Goal: Task Accomplishment & Management: Manage account settings

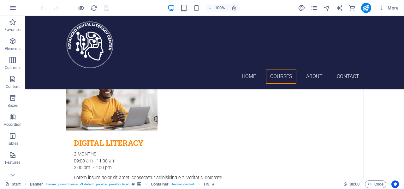
scroll to position [237, 0]
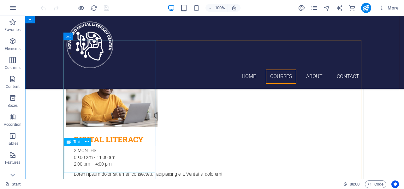
click at [125, 171] on div "Lorem ipsum dolor sit amet, consectetur adipisicing elit. Veritatis, dolorem!" at bounding box center [214, 178] width 297 height 14
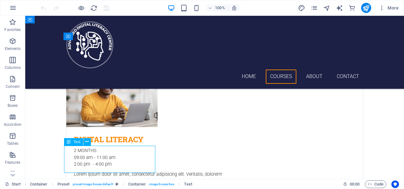
click at [103, 171] on div "Lorem ipsum dolor sit amet, consectetur adipisicing elit. Veritatis, dolorem!" at bounding box center [214, 178] width 297 height 14
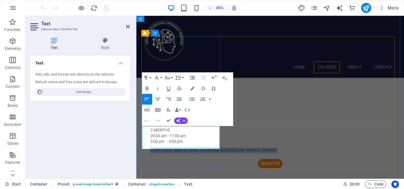
drag, startPoint x: 179, startPoint y: 168, endPoint x: 147, endPoint y: 150, distance: 36.5
click at [147, 171] on div "Lorem ipsum dolor sit amet, consectetur adipisicing elit. Veritatis, dolorem!" at bounding box center [294, 178] width 297 height 14
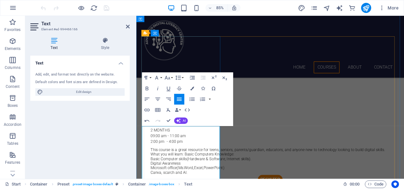
click at [227, 171] on p "This course is a great resource for teens, seniors, parents/guardian, educators…" at bounding box center [294, 173] width 282 height 5
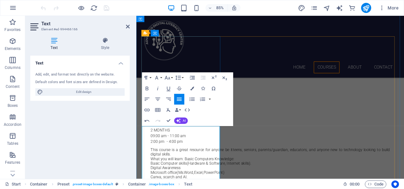
drag, startPoint x: 190, startPoint y: 169, endPoint x: 148, endPoint y: 148, distance: 46.9
click at [148, 171] on div "This course is a great resource for anyone be it teens, seniors, parents/guardi…" at bounding box center [294, 190] width 297 height 38
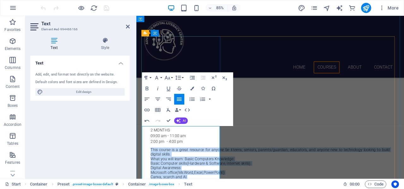
copy div "This course is a great resource for anyone be it teens, seniors, parents/guardi…"
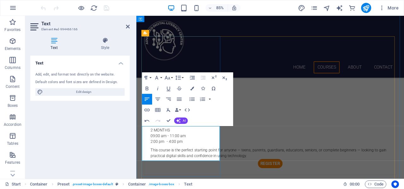
click at [189, 171] on p "This course is the perfect starting point for anyone — teens, parents, guardian…" at bounding box center [294, 178] width 282 height 14
click at [195, 171] on p "This course is the perfect starting point for anyone -teens, parents, guardians…" at bounding box center [294, 178] width 282 height 14
click at [196, 183] on p "This course is the perfect starting point for anyone -teens, parents, guardians…" at bounding box center [294, 178] width 282 height 14
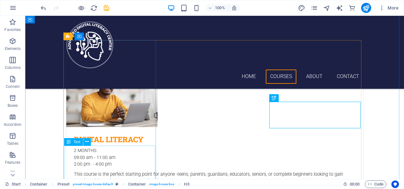
click at [130, 171] on div "This course is the perfect starting point for anyone -teens, parents, guardians…" at bounding box center [214, 181] width 297 height 21
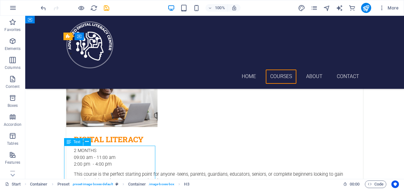
click at [130, 171] on div "This course is the perfect starting point for anyone -teens, parents, guardians…" at bounding box center [214, 181] width 297 height 21
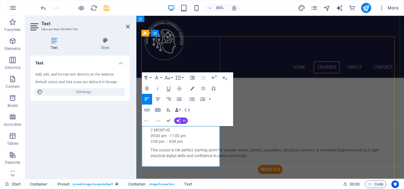
click at [198, 181] on p "This course is the perfect starting point for anyone -teens, parents, guardians…" at bounding box center [294, 181] width 282 height 21
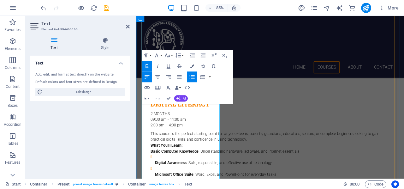
scroll to position [263, 0]
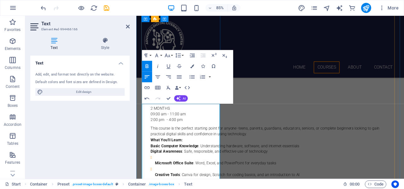
click at [171, 189] on li "Microsoft Office Suite : Word, Excel, and PowerPoint for everyday tasks" at bounding box center [296, 186] width 277 height 14
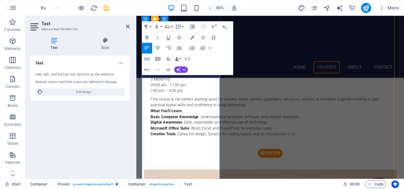
scroll to position [304, 0]
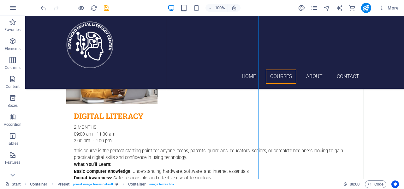
scroll to position [255, 0]
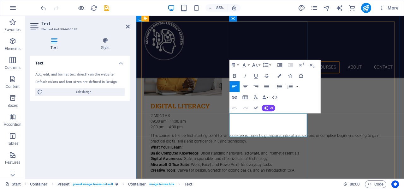
drag, startPoint x: 271, startPoint y: 149, endPoint x: 250, endPoint y: 135, distance: 24.5
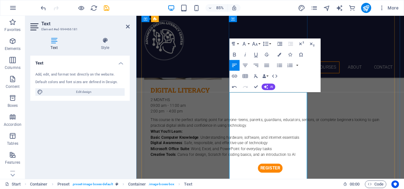
scroll to position [280, 0]
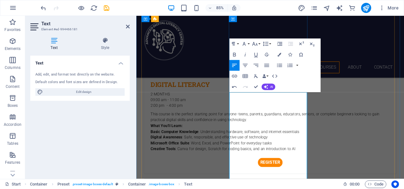
click at [282, 65] on icon "button" at bounding box center [279, 65] width 6 height 6
click at [279, 67] on icon "button" at bounding box center [279, 65] width 5 height 3
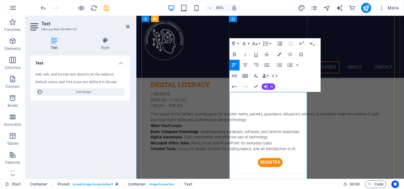
scroll to position [287, 0]
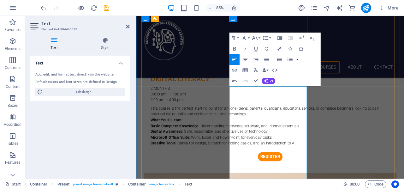
click at [278, 59] on icon "button" at bounding box center [279, 59] width 5 height 3
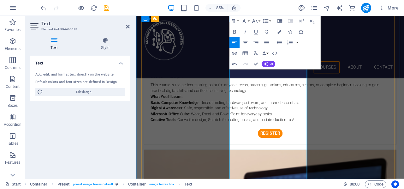
scroll to position [321, 0]
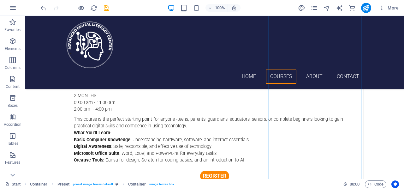
scroll to position [279, 0]
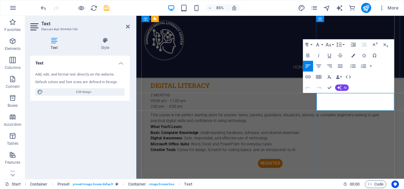
drag, startPoint x: 386, startPoint y: 122, endPoint x: 382, endPoint y: 124, distance: 5.1
drag, startPoint x: 379, startPoint y: 124, endPoint x: 352, endPoint y: 111, distance: 30.1
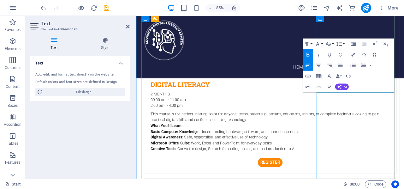
drag, startPoint x: 356, startPoint y: 184, endPoint x: 359, endPoint y: 184, distance: 3.8
drag, startPoint x: 357, startPoint y: 184, endPoint x: 382, endPoint y: 195, distance: 27.4
click at [355, 66] on icon "button" at bounding box center [353, 65] width 6 height 6
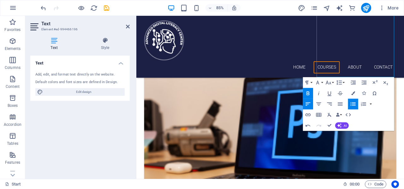
scroll to position [386, 0]
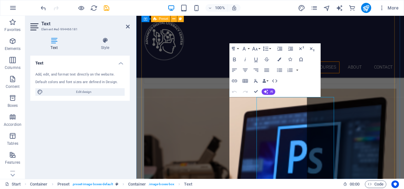
scroll to position [274, 0]
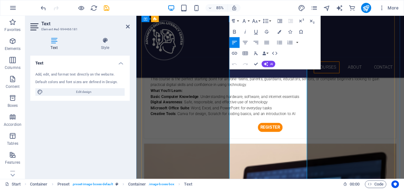
scroll to position [328, 0]
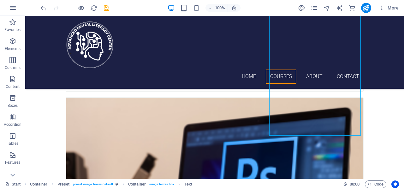
scroll to position [393, 0]
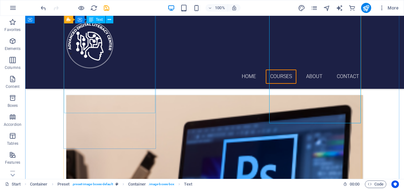
click at [140, 70] on div "This course is the perfect starting point for anyone -teens, parents, guardians…" at bounding box center [214, 43] width 297 height 55
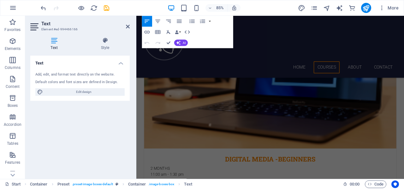
scroll to position [515, 0]
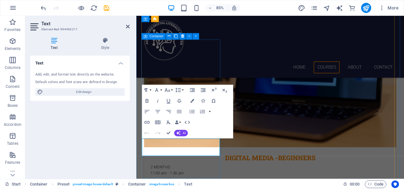
scroll to position [567, 0]
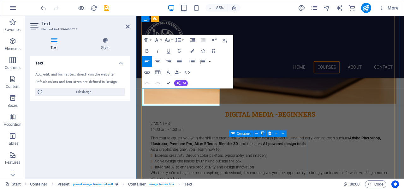
click at [289, 137] on div "Container" at bounding box center [259, 133] width 61 height 7
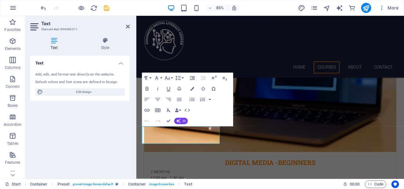
scroll to position [508, 0]
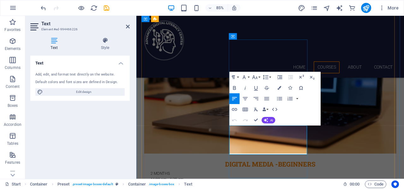
drag, startPoint x: 278, startPoint y: 163, endPoint x: 249, endPoint y: 149, distance: 31.8
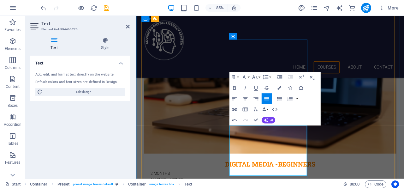
drag, startPoint x: 278, startPoint y: 174, endPoint x: 290, endPoint y: 179, distance: 12.8
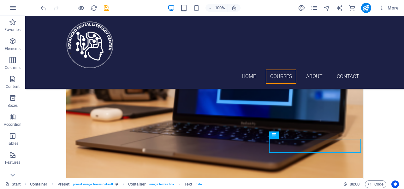
scroll to position [541, 0]
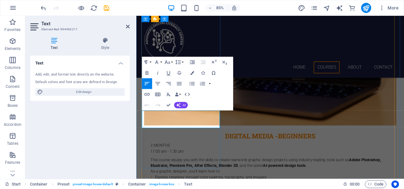
drag, startPoint x: 172, startPoint y: 143, endPoint x: 149, endPoint y: 131, distance: 26.6
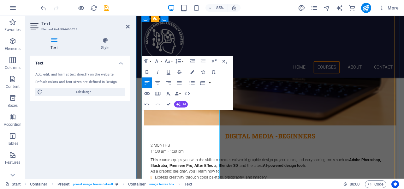
scroll to position [542, 0]
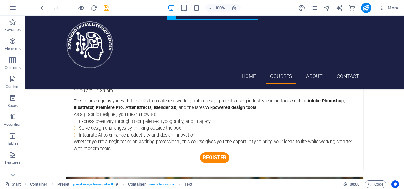
scroll to position [644, 0]
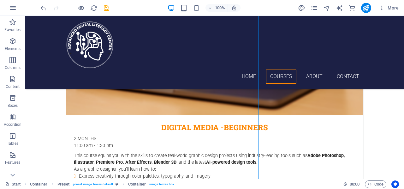
scroll to position [574, 0]
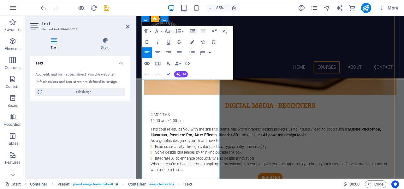
drag, startPoint x: 151, startPoint y: 146, endPoint x: 198, endPoint y: 188, distance: 62.8
drag, startPoint x: 180, startPoint y: 170, endPoint x: 150, endPoint y: 144, distance: 39.4
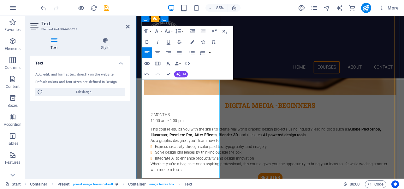
drag, startPoint x: 205, startPoint y: 198, endPoint x: 150, endPoint y: 186, distance: 55.8
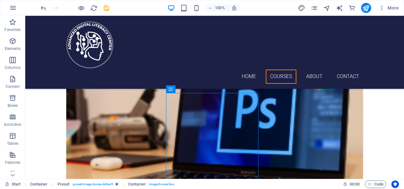
scroll to position [461, 0]
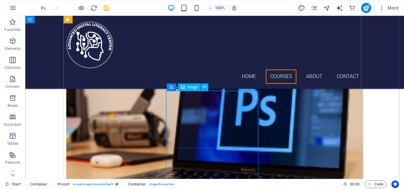
select select "%"
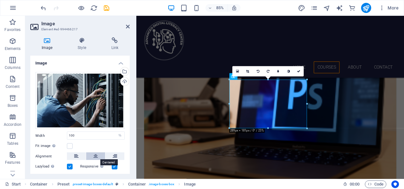
click at [93, 153] on icon at bounding box center [95, 156] width 4 height 8
click at [88, 44] on h4 "Style" at bounding box center [82, 43] width 33 height 13
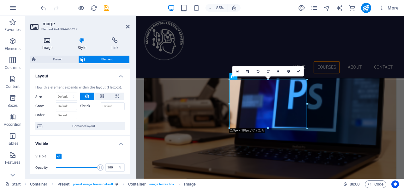
click at [47, 43] on icon at bounding box center [46, 40] width 33 height 6
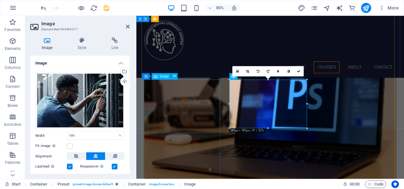
select select "%"
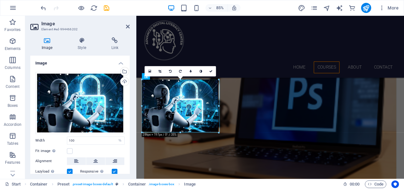
drag, startPoint x: 219, startPoint y: 134, endPoint x: 219, endPoint y: 130, distance: 3.5
type input "286"
select select "px"
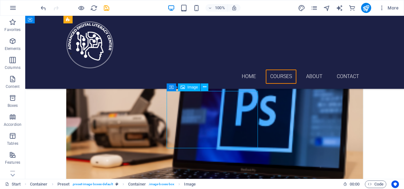
select select "%"
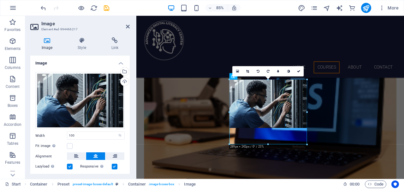
drag, startPoint x: 108, startPoint y: 132, endPoint x: 227, endPoint y: 132, distance: 119.4
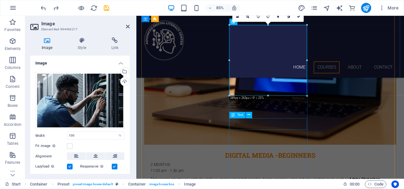
scroll to position [597, 0]
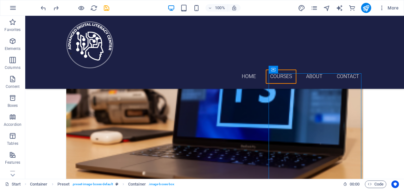
scroll to position [450, 0]
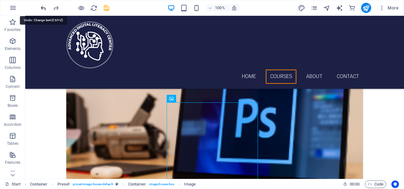
click at [45, 11] on icon "undo" at bounding box center [43, 7] width 7 height 7
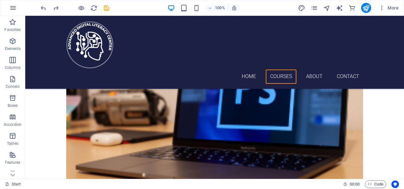
scroll to position [482, 0]
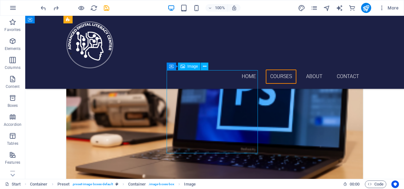
select select "%"
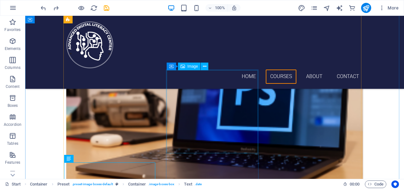
select select "%"
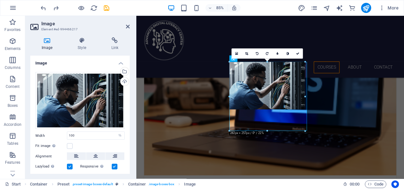
drag, startPoint x: 229, startPoint y: 132, endPoint x: 112, endPoint y: 123, distance: 117.6
type input "282"
select select "px"
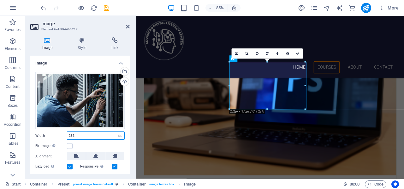
click at [97, 135] on input "282" at bounding box center [95, 136] width 57 height 8
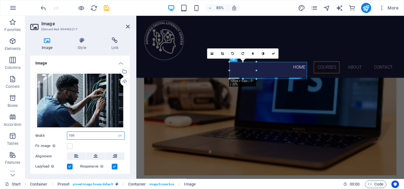
click at [108, 135] on input "100" at bounding box center [95, 136] width 57 height 8
type input "1"
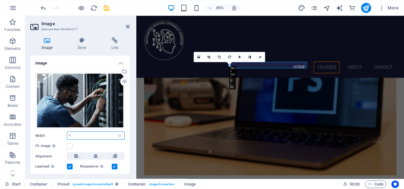
click at [100, 135] on input "1" at bounding box center [95, 136] width 57 height 8
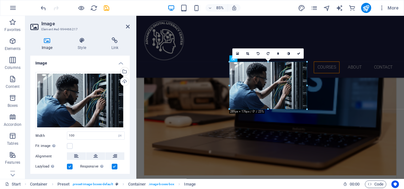
drag, startPoint x: 256, startPoint y: 78, endPoint x: 317, endPoint y: 108, distance: 67.8
type input "289"
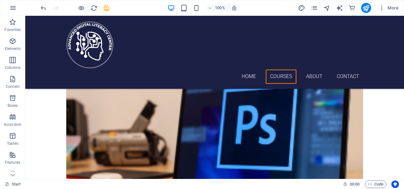
scroll to position [468, 0]
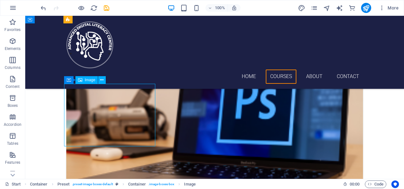
select select "%"
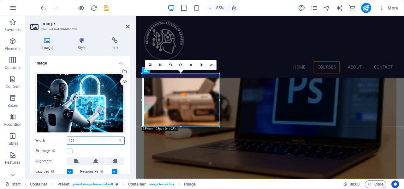
click at [107, 139] on input "100" at bounding box center [95, 141] width 57 height 8
type input "1"
click at [107, 139] on input "98" at bounding box center [95, 141] width 57 height 8
type input "9"
type input "100"
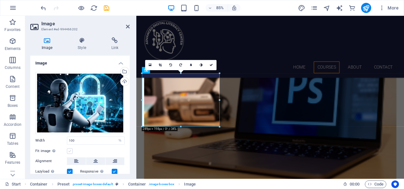
click at [70, 150] on label at bounding box center [70, 151] width 6 height 6
click at [0, 0] on input "Fit image Automatically fit image to a fixed width and height" at bounding box center [0, 0] width 0 height 0
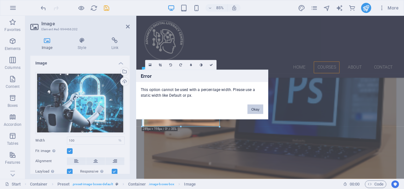
click at [256, 107] on button "Okay" at bounding box center [256, 109] width 16 height 9
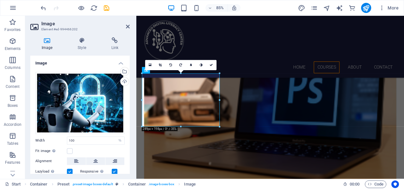
drag, startPoint x: 128, startPoint y: 105, endPoint x: 130, endPoint y: 128, distance: 22.8
click at [130, 128] on div "Image Style Link Image Drag files here, click to choose files or select files f…" at bounding box center [80, 105] width 110 height 147
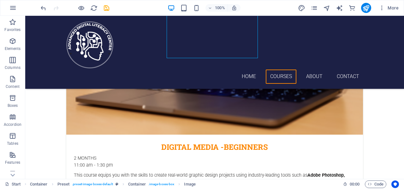
scroll to position [552, 0]
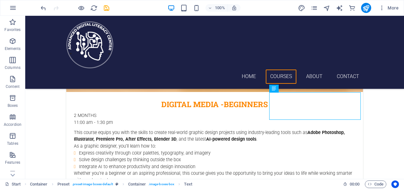
scroll to position [604, 0]
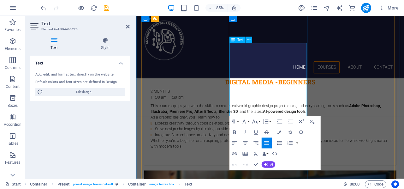
drag, startPoint x: 281, startPoint y: 119, endPoint x: 252, endPoint y: 75, distance: 53.1
click at [269, 123] on button "Line Height" at bounding box center [267, 121] width 10 height 11
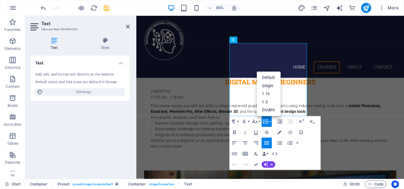
click at [269, 123] on button "Line Height" at bounding box center [267, 121] width 10 height 11
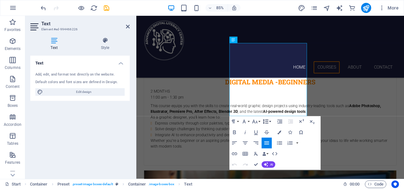
click at [270, 121] on button "Line Height" at bounding box center [267, 121] width 10 height 11
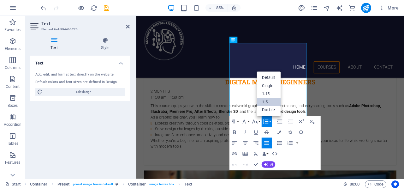
click at [269, 102] on link "1.5" at bounding box center [269, 102] width 24 height 8
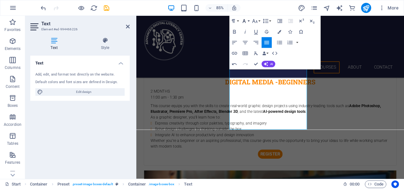
click at [247, 21] on icon "button" at bounding box center [244, 21] width 6 height 6
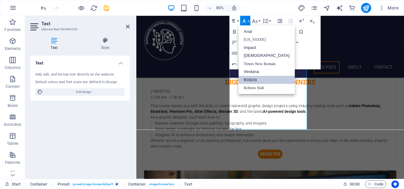
scroll to position [0, 0]
click at [247, 21] on icon "button" at bounding box center [244, 21] width 6 height 6
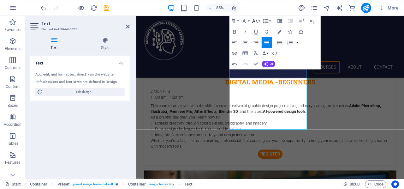
click at [256, 21] on icon "button" at bounding box center [254, 21] width 5 height 4
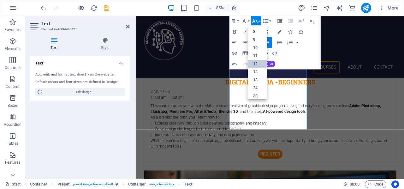
click at [260, 64] on link "12" at bounding box center [257, 64] width 19 height 8
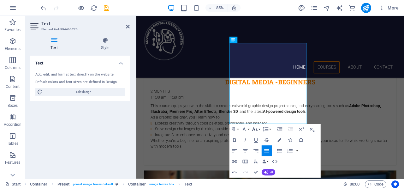
click at [260, 131] on button "Font Size" at bounding box center [256, 129] width 10 height 11
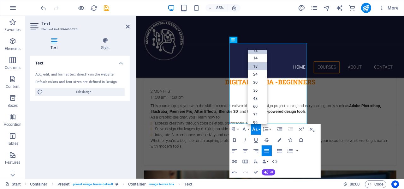
click at [256, 68] on link "18" at bounding box center [257, 66] width 19 height 8
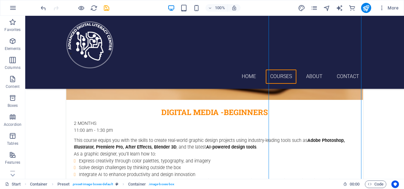
scroll to position [589, 0]
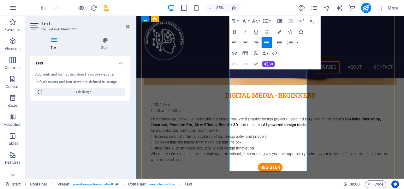
drag, startPoint x: 254, startPoint y: 86, endPoint x: 320, endPoint y: 183, distance: 118.4
click at [259, 21] on button "Font Size" at bounding box center [256, 21] width 10 height 11
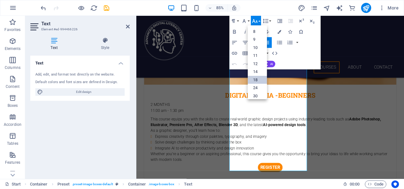
click at [257, 78] on link "18" at bounding box center [257, 80] width 19 height 8
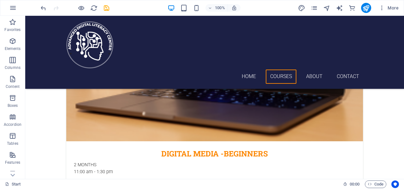
scroll to position [550, 0]
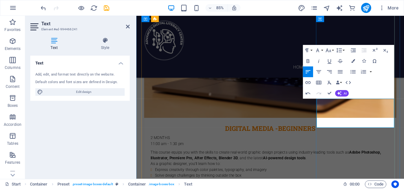
drag, startPoint x: 375, startPoint y: 137, endPoint x: 352, endPoint y: 124, distance: 26.8
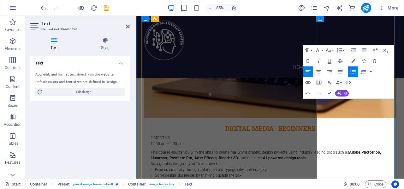
click at [330, 51] on icon "button" at bounding box center [328, 50] width 6 height 6
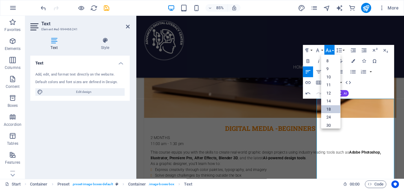
click at [332, 108] on link "18" at bounding box center [330, 109] width 19 height 8
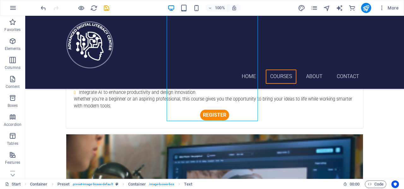
scroll to position [669, 0]
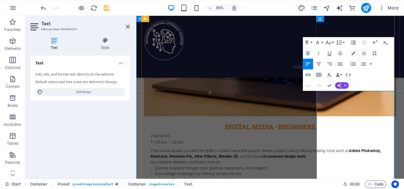
scroll to position [609, 0]
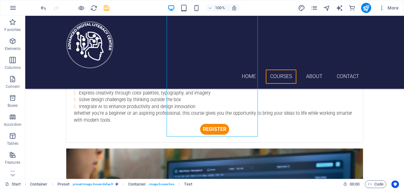
scroll to position [642, 0]
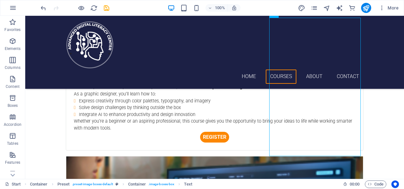
scroll to position [651, 0]
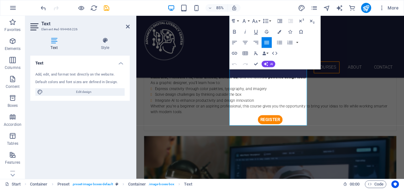
scroll to position [653, 0]
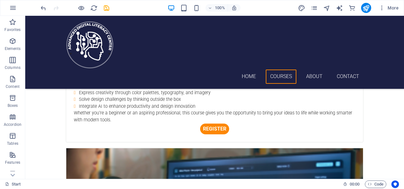
scroll to position [623, 0]
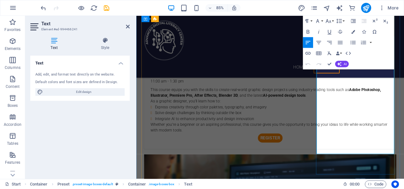
drag, startPoint x: 416, startPoint y: 172, endPoint x: 457, endPoint y: 69, distance: 110.3
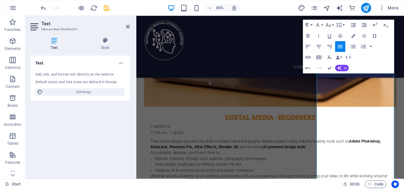
scroll to position [532, 0]
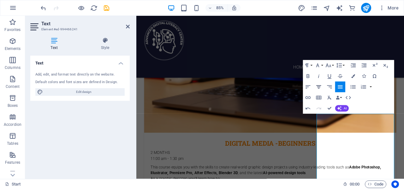
click at [319, 87] on icon "button" at bounding box center [319, 87] width 6 height 6
click at [310, 87] on icon "button" at bounding box center [308, 87] width 6 height 6
click at [341, 88] on icon "button" at bounding box center [340, 86] width 5 height 3
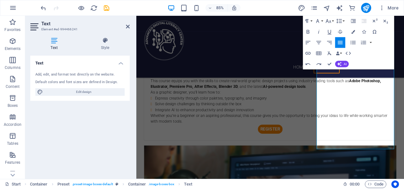
scroll to position [636, 0]
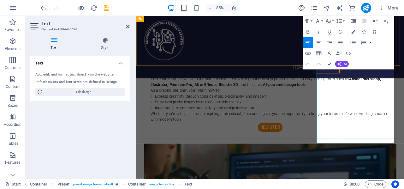
drag, startPoint x: 410, startPoint y: 161, endPoint x: 460, endPoint y: 66, distance: 107.1
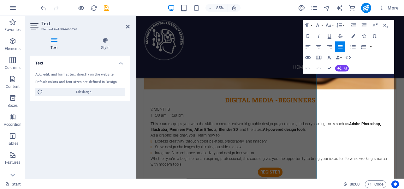
scroll to position [553, 0]
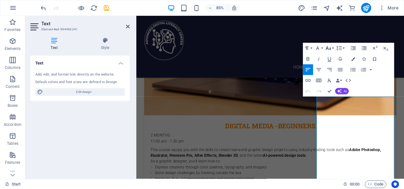
click at [333, 49] on button "Font Size" at bounding box center [330, 48] width 10 height 11
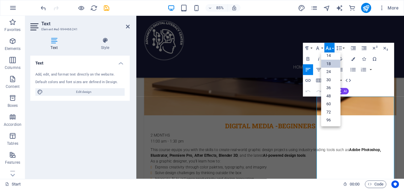
scroll to position [51, 0]
click at [330, 63] on link "18" at bounding box center [330, 64] width 19 height 8
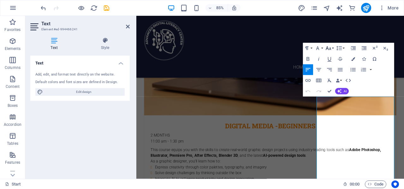
click at [330, 48] on icon "button" at bounding box center [328, 48] width 5 height 4
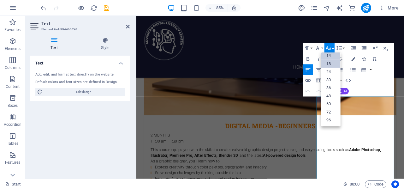
click at [330, 56] on link "14" at bounding box center [330, 56] width 19 height 8
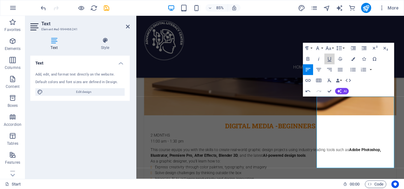
click at [330, 56] on icon "button" at bounding box center [330, 59] width 6 height 6
click at [331, 49] on icon "button" at bounding box center [328, 48] width 5 height 4
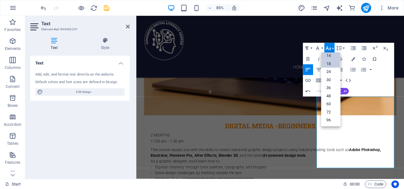
click at [329, 61] on link "18" at bounding box center [330, 64] width 19 height 8
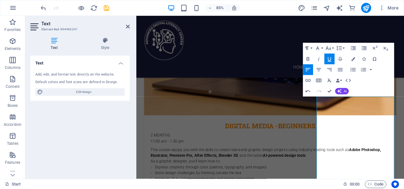
click at [329, 58] on icon "button" at bounding box center [330, 59] width 6 height 6
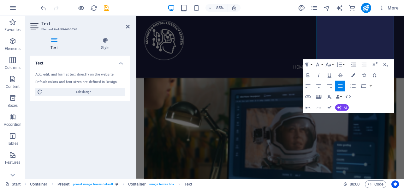
scroll to position [790, 0]
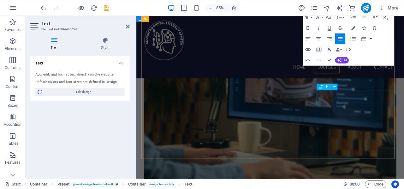
drag, startPoint x: 357, startPoint y: 120, endPoint x: 424, endPoint y: 116, distance: 67.4
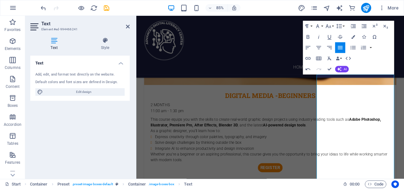
scroll to position [574, 0]
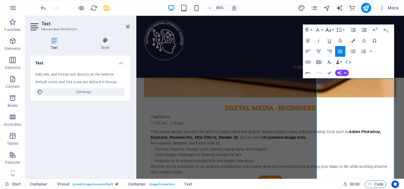
click at [333, 32] on button "Font Size" at bounding box center [330, 30] width 10 height 11
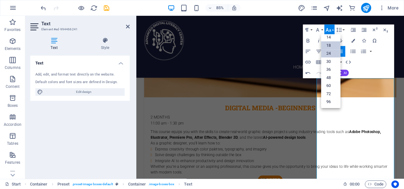
scroll to position [51, 0]
click at [329, 39] on link "14" at bounding box center [330, 37] width 19 height 8
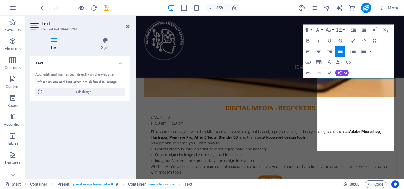
click at [343, 30] on button "Line Height" at bounding box center [340, 30] width 10 height 11
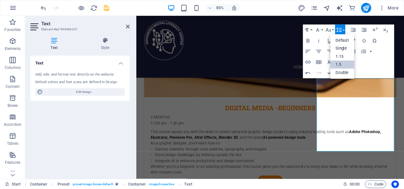
click at [344, 64] on link "1.5" at bounding box center [342, 65] width 24 height 8
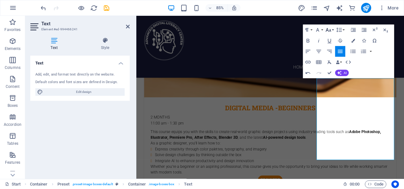
click at [326, 30] on icon "button" at bounding box center [328, 30] width 6 height 6
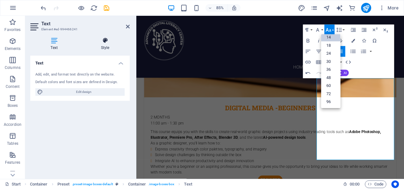
click at [107, 43] on icon at bounding box center [105, 40] width 49 height 6
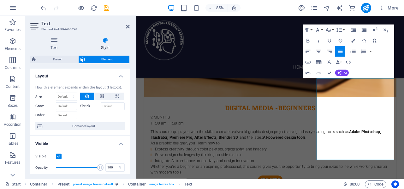
drag, startPoint x: 128, startPoint y: 83, endPoint x: 130, endPoint y: 107, distance: 24.1
click at [130, 107] on div "Text Style Text Add, edit, and format text directly on the website. Default col…" at bounding box center [80, 105] width 110 height 147
click at [130, 102] on div "Text Style Text Add, edit, and format text directly on the website. Default col…" at bounding box center [80, 105] width 110 height 147
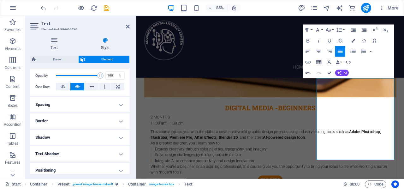
scroll to position [103, 0]
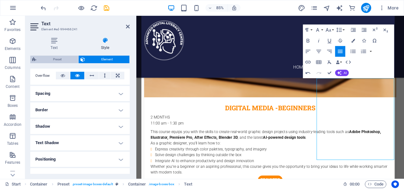
click at [49, 58] on span "Preset" at bounding box center [57, 60] width 38 height 8
select select "px"
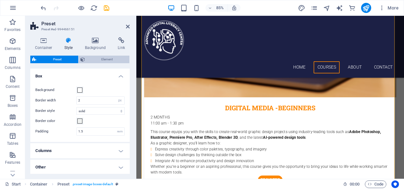
click at [109, 60] on span "Element" at bounding box center [107, 60] width 41 height 8
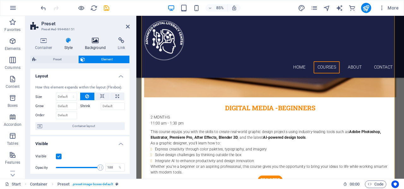
click at [99, 45] on h4 "Background" at bounding box center [96, 43] width 33 height 13
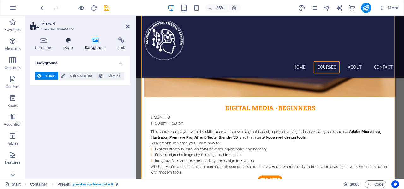
click at [71, 44] on h4 "Style" at bounding box center [70, 43] width 21 height 13
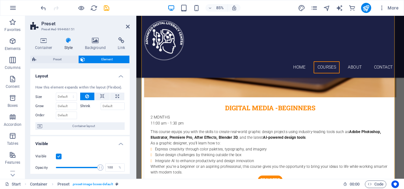
drag, startPoint x: 128, startPoint y: 97, endPoint x: 135, endPoint y: 124, distance: 28.2
click at [135, 124] on div "Container Style Background Link Size Height Default px rem % vh vw Min. height …" at bounding box center [80, 105] width 110 height 147
drag, startPoint x: 128, startPoint y: 105, endPoint x: 130, endPoint y: 110, distance: 5.3
click at [129, 118] on div "Layout How this element expands within the layout (Flexbox). Size Default auto …" at bounding box center [79, 121] width 99 height 105
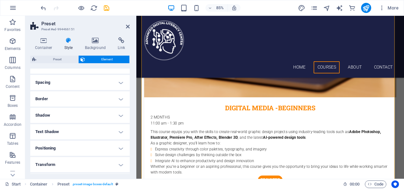
scroll to position [115, 0]
click at [102, 80] on h4 "Spacing" at bounding box center [79, 81] width 99 height 15
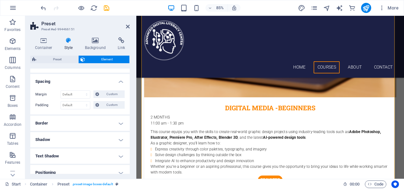
click at [118, 123] on h4 "Border" at bounding box center [79, 123] width 99 height 15
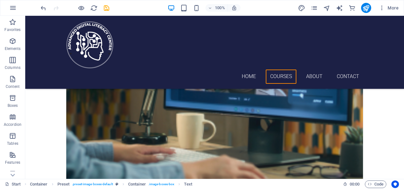
scroll to position [822, 0]
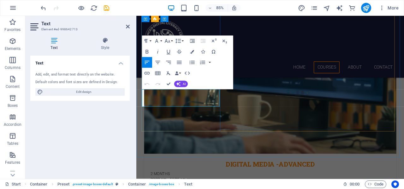
drag, startPoint x: 169, startPoint y: 118, endPoint x: 147, endPoint y: 106, distance: 24.3
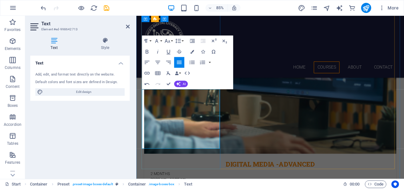
click at [169, 41] on icon "button" at bounding box center [167, 41] width 5 height 4
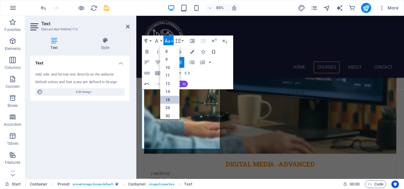
click at [169, 98] on link "18" at bounding box center [169, 100] width 19 height 8
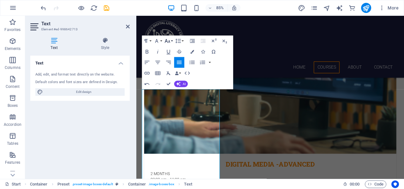
click at [171, 43] on icon "button" at bounding box center [168, 41] width 6 height 6
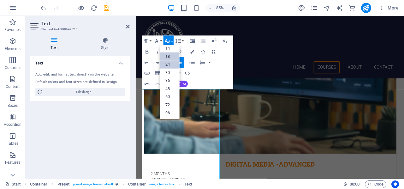
scroll to position [51, 0]
click at [168, 55] on link "18" at bounding box center [169, 56] width 19 height 8
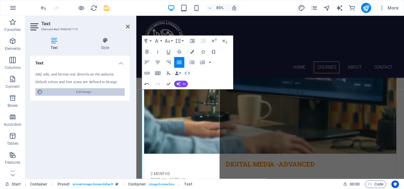
click at [106, 91] on span "Edit design" at bounding box center [84, 92] width 78 height 8
select select "px"
select select "300"
select select "px"
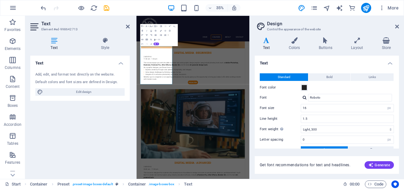
scroll to position [1092, 0]
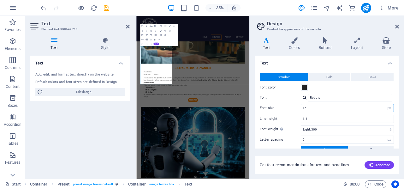
click at [313, 108] on input "16" at bounding box center [347, 108] width 93 height 8
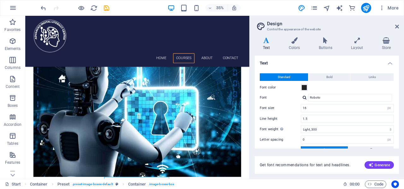
scroll to position [860, 0]
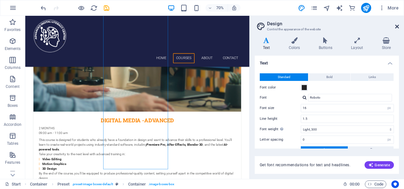
click at [396, 26] on icon at bounding box center [397, 26] width 4 height 5
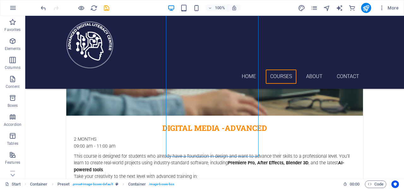
scroll to position [900, 0]
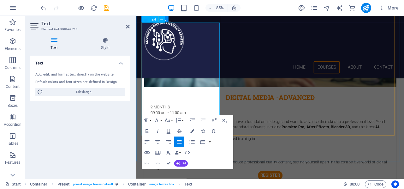
click at [183, 123] on button "Line Height" at bounding box center [179, 120] width 10 height 11
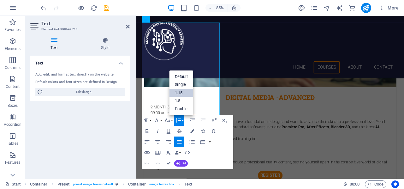
click at [181, 94] on link "1.15" at bounding box center [182, 93] width 24 height 8
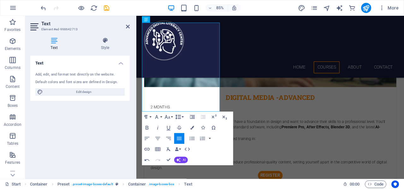
click at [182, 119] on button "Line Height" at bounding box center [179, 116] width 10 height 11
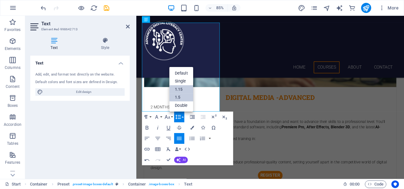
scroll to position [0, 0]
click at [187, 73] on link "Default" at bounding box center [182, 73] width 24 height 8
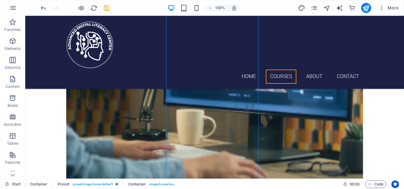
scroll to position [845, 0]
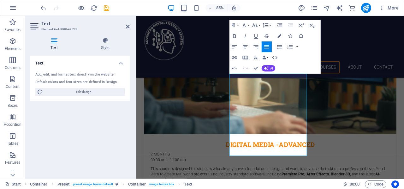
click at [269, 27] on button "Line Height" at bounding box center [267, 25] width 10 height 11
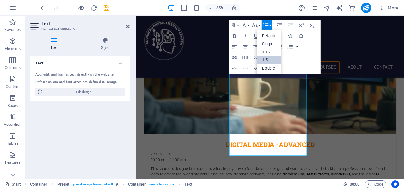
click at [265, 61] on link "1.5" at bounding box center [269, 60] width 24 height 8
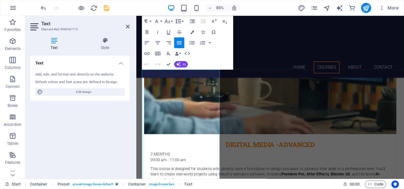
click at [182, 22] on button "Line Height" at bounding box center [179, 21] width 10 height 11
click at [165, 22] on icon "button" at bounding box center [167, 22] width 5 height 4
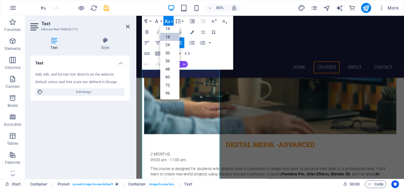
scroll to position [51, 0]
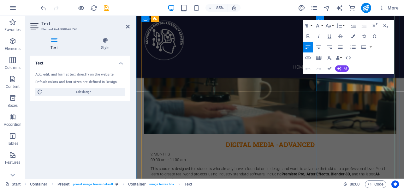
drag, startPoint x: 376, startPoint y: 101, endPoint x: 352, endPoint y: 88, distance: 27.0
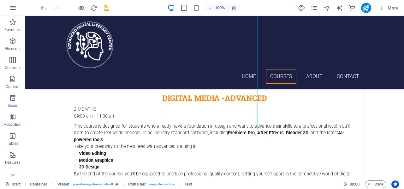
scroll to position [926, 0]
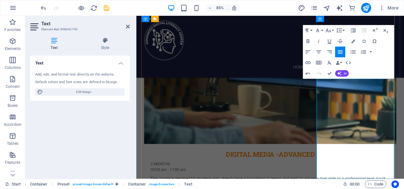
scroll to position [839, 0]
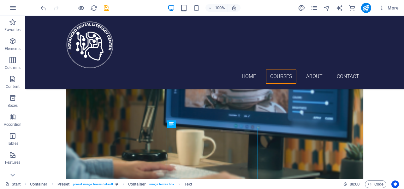
scroll to position [920, 0]
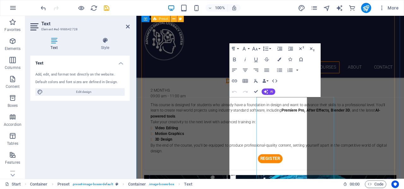
scroll to position [818, 0]
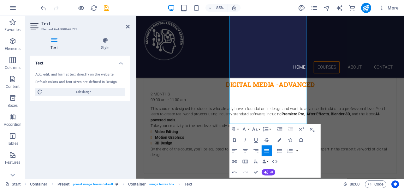
scroll to position [927, 0]
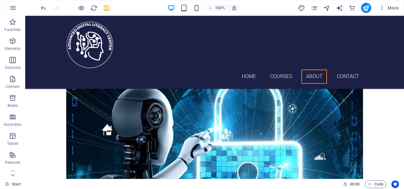
scroll to position [1054, 0]
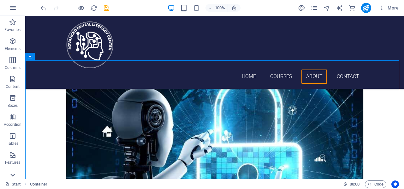
click at [15, 175] on icon at bounding box center [12, 175] width 9 height 9
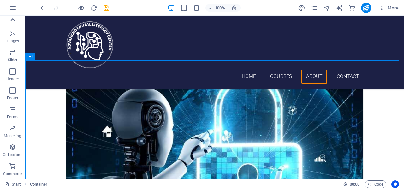
click at [15, 20] on icon at bounding box center [13, 19] width 4 height 3
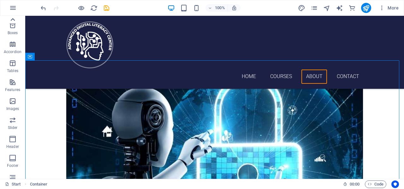
scroll to position [0, 0]
click at [14, 36] on button "Elements" at bounding box center [12, 44] width 25 height 19
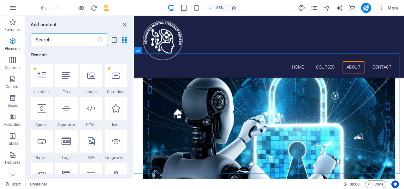
scroll to position [67, 0]
click at [90, 41] on input "text" at bounding box center [64, 39] width 67 height 13
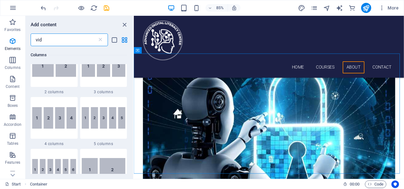
scroll to position [0, 0]
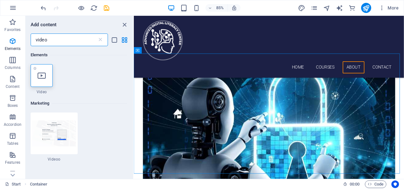
type input "video"
click at [40, 76] on icon at bounding box center [42, 75] width 8 height 8
select select "%"
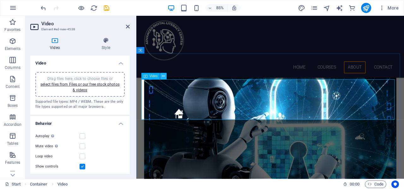
click at [164, 78] on icon at bounding box center [163, 77] width 3 height 6
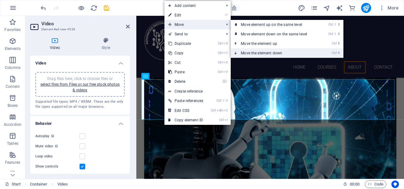
click at [246, 50] on link "Ctrl ⬇ Move the element down" at bounding box center [275, 52] width 89 height 9
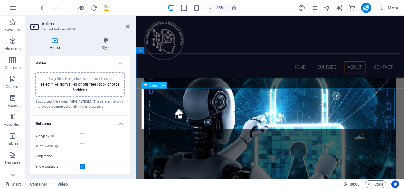
click at [165, 87] on icon at bounding box center [163, 86] width 3 height 6
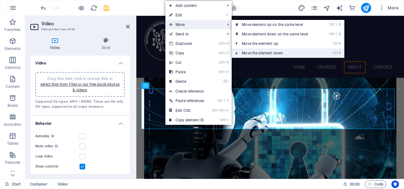
click at [249, 52] on link "Ctrl ⬇ Move the element down" at bounding box center [276, 52] width 89 height 9
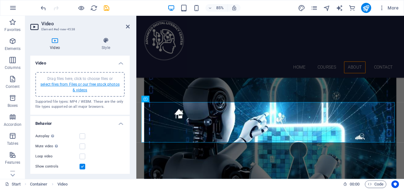
click at [84, 85] on link "select files from Files or our free stock photos & videos" at bounding box center [79, 87] width 79 height 10
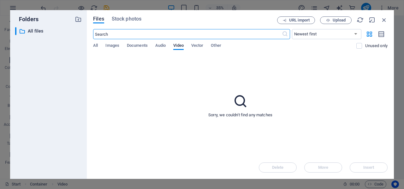
scroll to position [1248, 0]
click at [345, 18] on span "Upload" at bounding box center [339, 20] width 13 height 4
click at [217, 62] on div "Sorry, we couldn't find any matches" at bounding box center [240, 105] width 295 height 101
click at [335, 21] on span "Upload" at bounding box center [339, 20] width 13 height 4
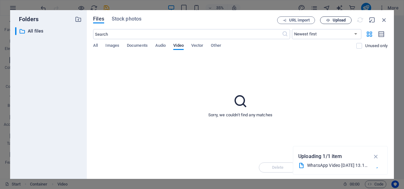
click at [340, 20] on span "Upload" at bounding box center [339, 20] width 13 height 4
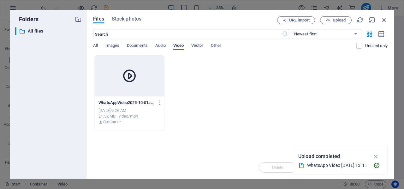
click at [127, 88] on div at bounding box center [129, 75] width 69 height 41
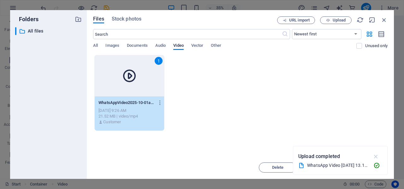
click at [379, 155] on icon "button" at bounding box center [376, 156] width 7 height 7
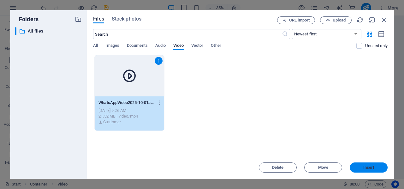
click at [360, 166] on span "Insert" at bounding box center [368, 167] width 33 height 4
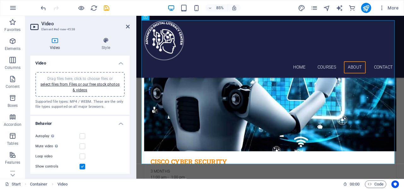
scroll to position [1152, 0]
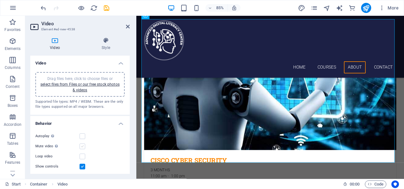
click at [82, 147] on label at bounding box center [83, 146] width 6 height 6
click at [0, 0] on input "Mute video Autoplay will be available if muted is checked" at bounding box center [0, 0] width 0 height 0
click at [83, 136] on label at bounding box center [83, 136] width 6 height 6
click at [0, 0] on input "Autoplay Autoplay is only available if muted is checked" at bounding box center [0, 0] width 0 height 0
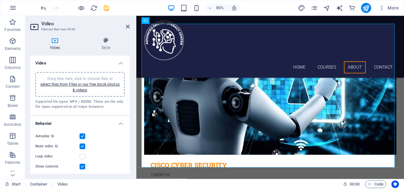
scroll to position [1150, 0]
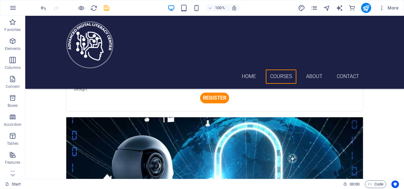
scroll to position [1005, 0]
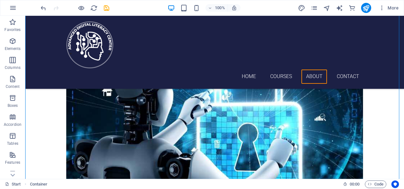
scroll to position [1102, 0]
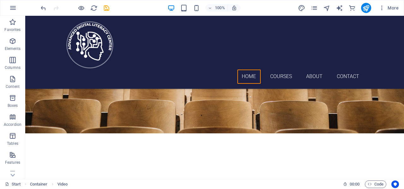
scroll to position [0, 0]
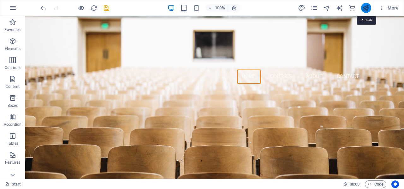
click at [369, 10] on icon "publish" at bounding box center [366, 7] width 7 height 7
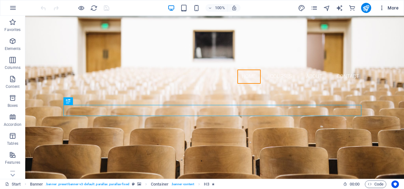
click at [393, 9] on span "More" at bounding box center [389, 8] width 20 height 6
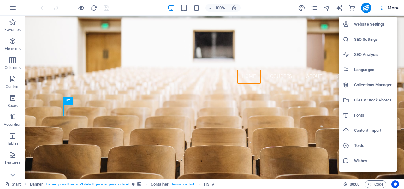
click at [386, 24] on h6 "Website Settings" at bounding box center [373, 25] width 39 height 8
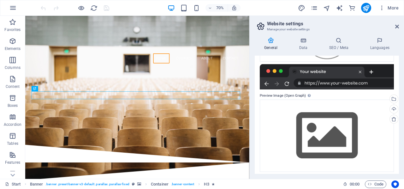
scroll to position [137, 0]
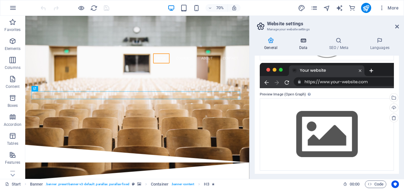
click at [304, 41] on icon at bounding box center [303, 40] width 27 height 6
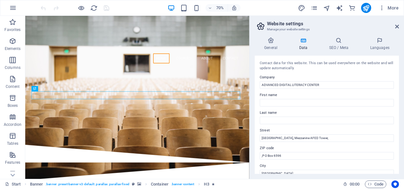
drag, startPoint x: 399, startPoint y: 73, endPoint x: 399, endPoint y: 85, distance: 11.7
click at [399, 85] on div "General Data SEO / Meta Languages Website name Advanced Digital Literacy Center…" at bounding box center [327, 105] width 154 height 147
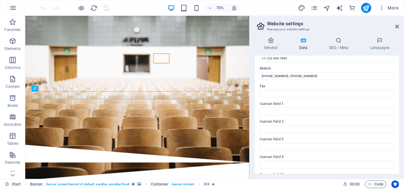
scroll to position [185, 0]
click at [341, 49] on h4 "SEO / Meta" at bounding box center [340, 43] width 41 height 13
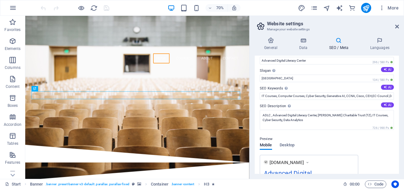
scroll to position [12, 0]
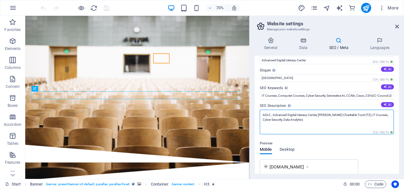
click at [360, 115] on textarea "ADLC , Advanced Digital Literacy Center, Punjani Charitable Trust (TZ), IT Cour…" at bounding box center [327, 122] width 134 height 25
click at [365, 121] on textarea "ADLC , Advanced Digital Literacy Center, Punjani Charitable Trust (TZ) in Dar e…" at bounding box center [327, 122] width 134 height 25
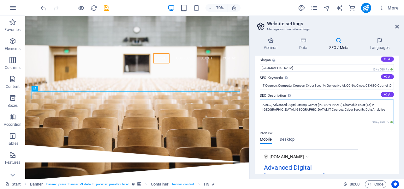
scroll to position [13, 0]
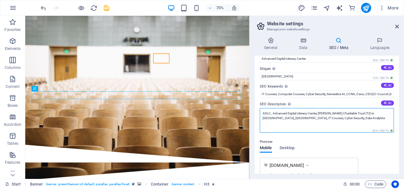
click at [273, 115] on textarea "ADLC , Advanced Digital Literacy Center, Punjani Charitable Trust (TZ) in Dar e…" at bounding box center [327, 120] width 134 height 25
click at [308, 114] on textarea "Advanced Digital Literacy Center, Punjani Charitable Trust (TZ) in Dar es Salaa…" at bounding box center [327, 120] width 134 height 25
click at [367, 120] on textarea "Advanced Digital Literacy Center(ADLC) established by Punjani Charitable Trust …" at bounding box center [327, 120] width 134 height 25
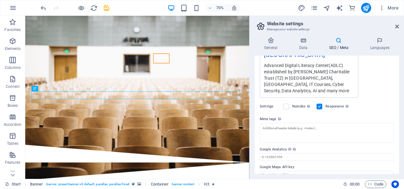
scroll to position [153, 0]
type textarea "Advanced Digital Literacy Center(ADLC) established by Punjani Charitable Trust …"
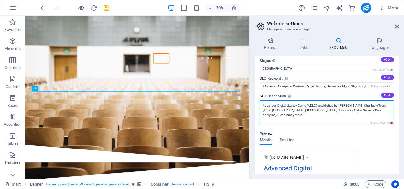
scroll to position [17, 0]
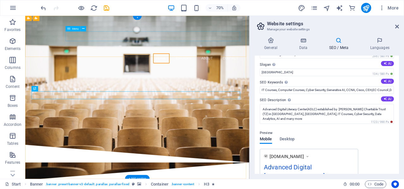
click at [250, 69] on nav "Home Courses About Contact" at bounding box center [185, 76] width 298 height 14
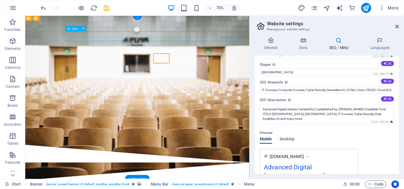
click at [252, 69] on nav "Home Courses About Contact" at bounding box center [185, 76] width 298 height 14
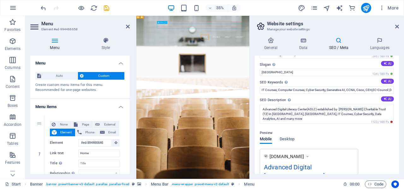
drag, startPoint x: 361, startPoint y: 47, endPoint x: 365, endPoint y: 44, distance: 5.4
click at [365, 69] on nav "Home Courses About Contact" at bounding box center [298, 76] width 298 height 14
click at [128, 28] on icon at bounding box center [128, 26] width 4 height 5
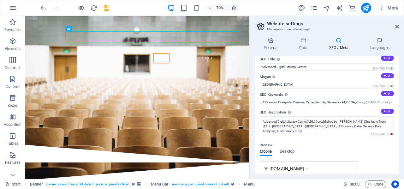
scroll to position [0, 0]
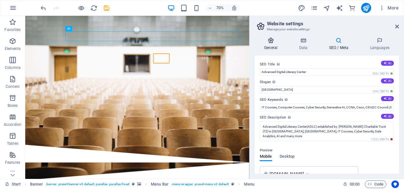
click at [274, 48] on h4 "General" at bounding box center [272, 43] width 35 height 13
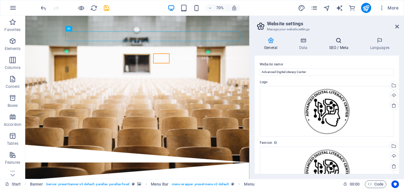
click at [350, 48] on h4 "SEO / Meta" at bounding box center [340, 43] width 41 height 13
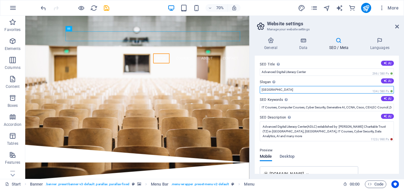
click at [322, 87] on input "[GEOGRAPHIC_DATA]" at bounding box center [327, 90] width 134 height 8
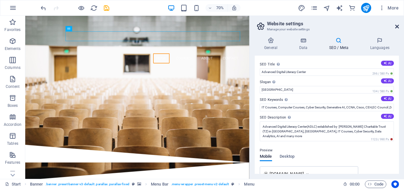
click at [398, 27] on icon at bounding box center [397, 26] width 4 height 5
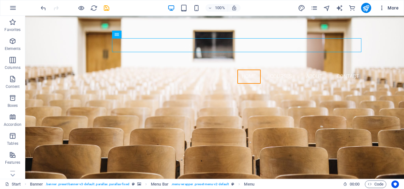
click at [394, 9] on span "More" at bounding box center [389, 8] width 20 height 6
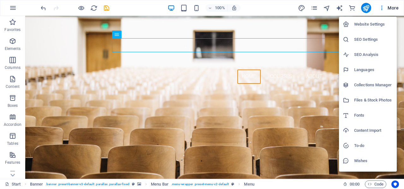
click at [367, 10] on div at bounding box center [202, 94] width 404 height 189
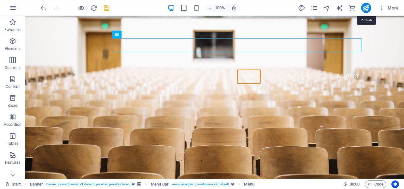
click at [367, 10] on icon "publish" at bounding box center [366, 7] width 7 height 7
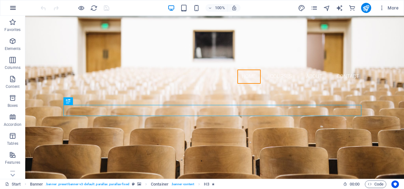
click at [11, 8] on icon "button" at bounding box center [13, 8] width 8 height 8
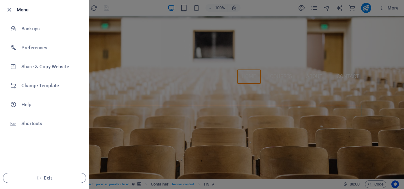
click at [317, 6] on div at bounding box center [202, 94] width 404 height 189
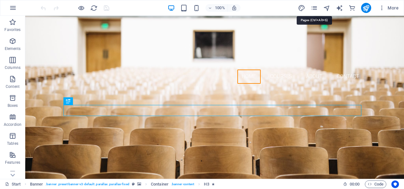
click at [317, 6] on icon "pages" at bounding box center [314, 7] width 7 height 7
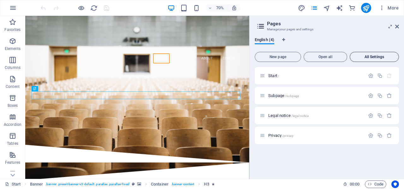
click at [378, 56] on span "All Settings" at bounding box center [375, 57] width 44 height 4
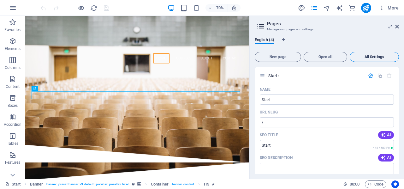
scroll to position [847, 0]
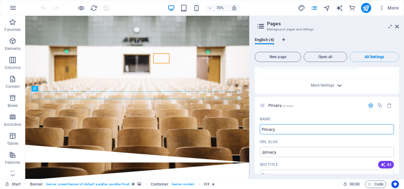
click at [338, 82] on icon "button" at bounding box center [339, 85] width 7 height 7
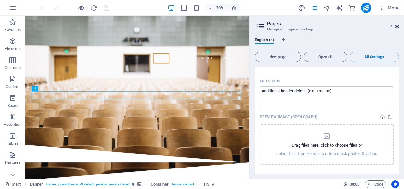
click at [399, 27] on icon at bounding box center [397, 26] width 4 height 5
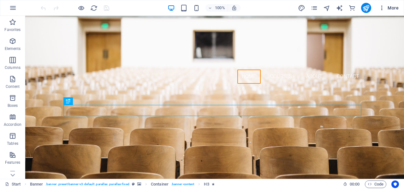
click at [382, 11] on button "More" at bounding box center [388, 8] width 25 height 10
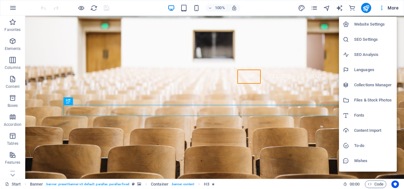
click at [378, 29] on li "Website Settings" at bounding box center [368, 24] width 58 height 15
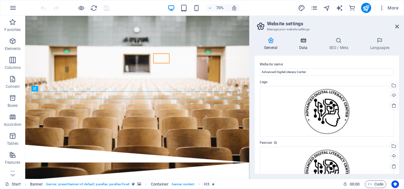
click at [309, 49] on h4 "Data" at bounding box center [305, 43] width 30 height 13
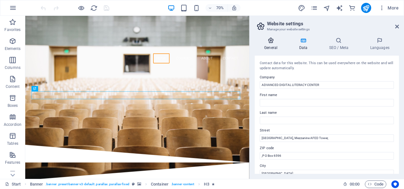
click at [273, 46] on h4 "General" at bounding box center [272, 43] width 35 height 13
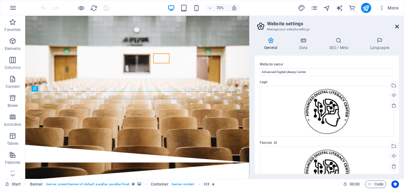
click at [399, 27] on icon at bounding box center [397, 26] width 4 height 5
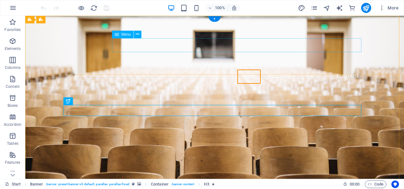
click at [187, 69] on nav "Home Courses About Contact" at bounding box center [215, 76] width 298 height 14
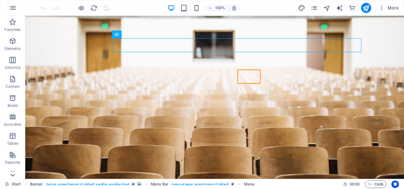
click at [15, 175] on icon at bounding box center [12, 175] width 9 height 9
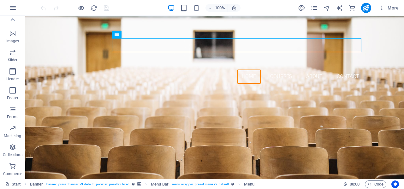
click at [15, 175] on p "Commerce" at bounding box center [12, 173] width 19 height 5
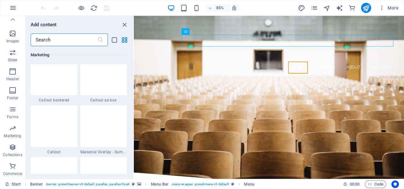
scroll to position [6086, 0]
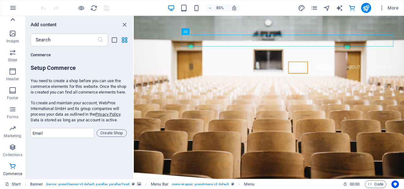
click at [14, 20] on icon at bounding box center [13, 19] width 4 height 3
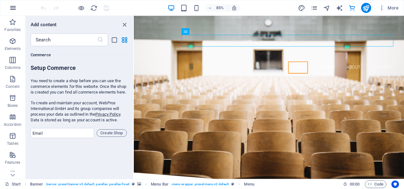
click at [14, 11] on icon "button" at bounding box center [13, 8] width 8 height 8
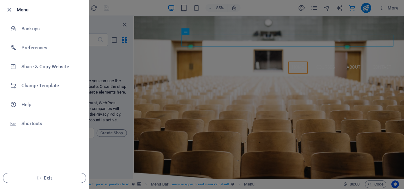
click at [141, 46] on div at bounding box center [202, 94] width 404 height 189
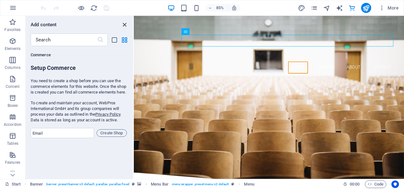
click at [126, 28] on icon "close panel" at bounding box center [124, 24] width 7 height 7
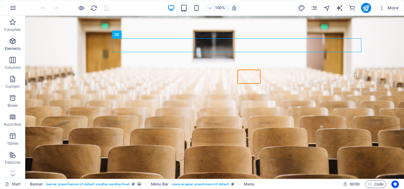
click at [17, 45] on span "Elements" at bounding box center [12, 44] width 25 height 15
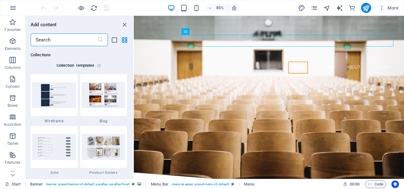
scroll to position [5794, 0]
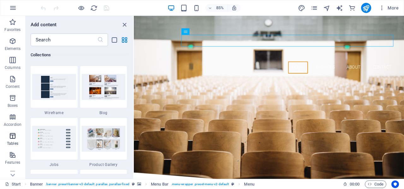
click at [12, 142] on p "Tables" at bounding box center [12, 143] width 11 height 5
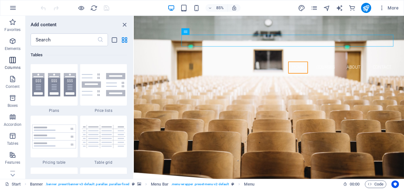
scroll to position [2187, 0]
click at [11, 51] on p "Elements" at bounding box center [13, 48] width 16 height 5
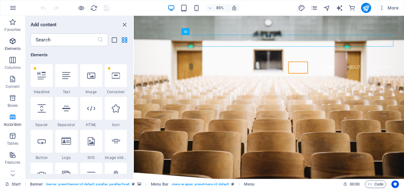
scroll to position [67, 0]
click at [394, 7] on span "More" at bounding box center [389, 8] width 20 height 6
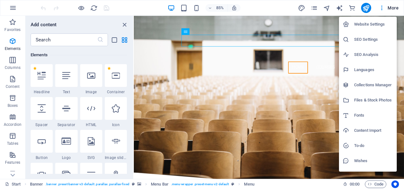
click at [376, 26] on h6 "Website Settings" at bounding box center [373, 25] width 39 height 8
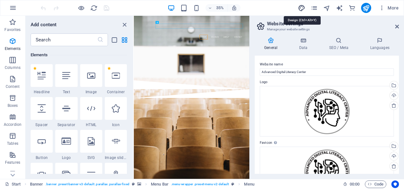
click at [303, 11] on icon "design" at bounding box center [301, 7] width 7 height 7
select select "px"
select select "300"
select select "px"
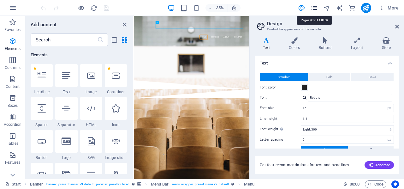
click at [315, 10] on icon "pages" at bounding box center [314, 7] width 7 height 7
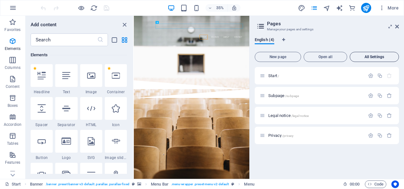
click at [368, 57] on span "All Settings" at bounding box center [375, 57] width 44 height 4
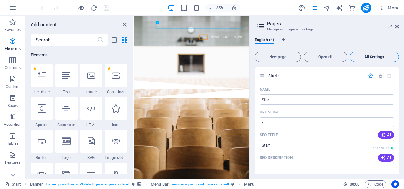
scroll to position [847, 0]
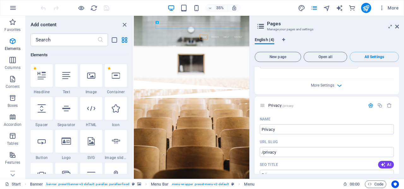
drag, startPoint x: 399, startPoint y: 149, endPoint x: 399, endPoint y: 155, distance: 6.6
click at [399, 155] on div "English (4) New page Open all All Settings Start / Name Start ​ URL SLUG / ​ SE…" at bounding box center [327, 105] width 154 height 147
drag, startPoint x: 398, startPoint y: 151, endPoint x: 400, endPoint y: 166, distance: 14.7
click at [400, 166] on div "English (4) New page Open all All Settings Start / Name Start ​ URL SLUG / ​ SE…" at bounding box center [327, 105] width 154 height 147
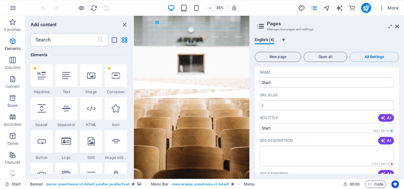
scroll to position [0, 0]
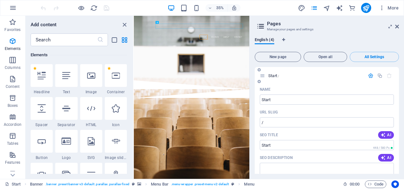
click at [370, 75] on icon "button" at bounding box center [370, 75] width 5 height 5
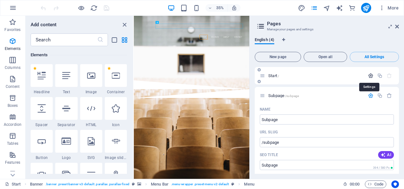
click at [370, 75] on icon "button" at bounding box center [370, 75] width 5 height 5
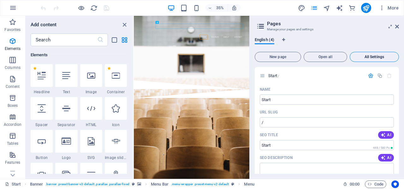
click at [369, 57] on span "All Settings" at bounding box center [375, 57] width 44 height 4
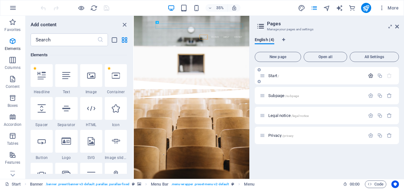
click at [371, 75] on icon "button" at bounding box center [370, 75] width 5 height 5
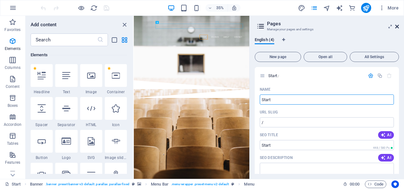
click at [397, 28] on icon at bounding box center [397, 26] width 4 height 5
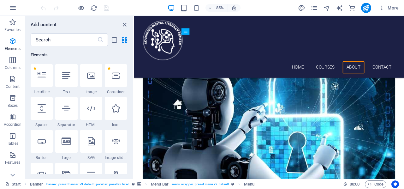
scroll to position [1103, 0]
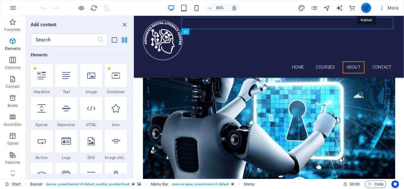
click at [367, 7] on icon "publish" at bounding box center [366, 7] width 7 height 7
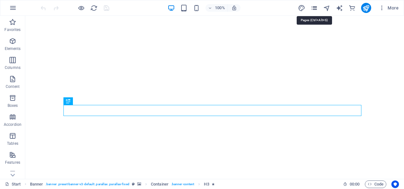
click at [316, 11] on icon "pages" at bounding box center [314, 7] width 7 height 7
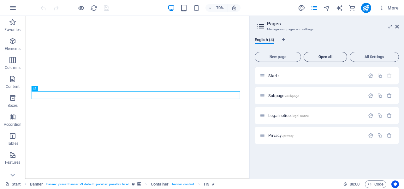
click at [321, 54] on button "Open all" at bounding box center [326, 57] width 44 height 10
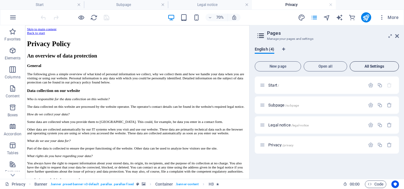
click at [361, 68] on span "All Settings" at bounding box center [375, 66] width 44 height 4
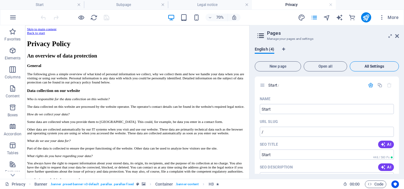
scroll to position [852, 0]
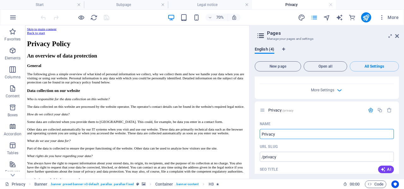
click at [335, 84] on div "More Settings" at bounding box center [327, 89] width 134 height 10
click at [338, 87] on icon "button" at bounding box center [339, 90] width 7 height 7
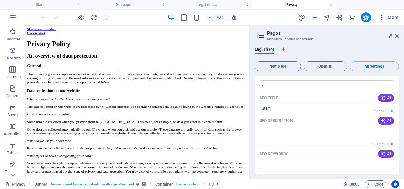
scroll to position [0, 0]
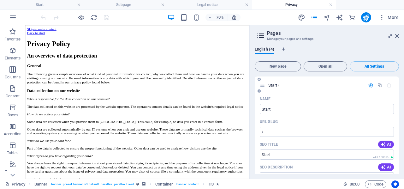
click at [368, 87] on icon "button" at bounding box center [370, 84] width 5 height 5
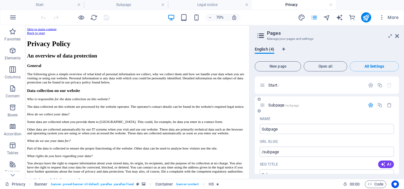
click at [369, 105] on icon "button" at bounding box center [370, 104] width 5 height 5
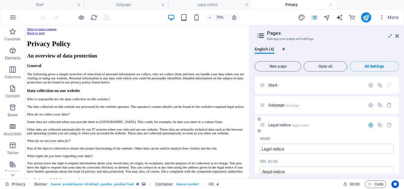
click at [370, 127] on icon "button" at bounding box center [370, 124] width 5 height 5
click at [369, 144] on icon "button" at bounding box center [370, 144] width 5 height 5
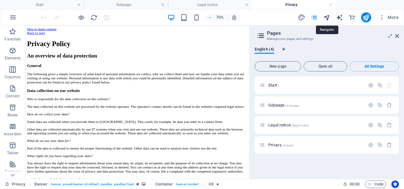
click at [328, 21] on icon "navigator" at bounding box center [326, 17] width 7 height 7
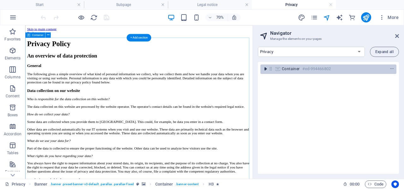
click at [267, 70] on icon "toggle-expand" at bounding box center [265, 69] width 6 height 6
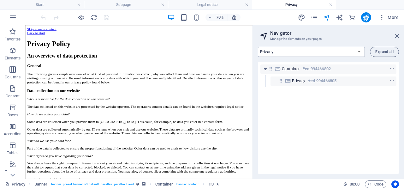
click at [290, 53] on select "Start Subpage Legal notice Privacy" at bounding box center [311, 52] width 107 height 10
select select "18011880-en"
click at [258, 47] on select "Start Subpage Legal notice Privacy" at bounding box center [311, 52] width 107 height 10
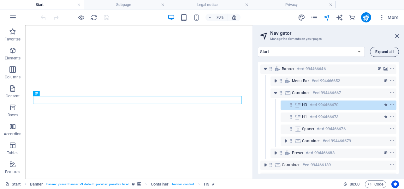
click at [388, 50] on span "Expand all" at bounding box center [384, 52] width 18 height 4
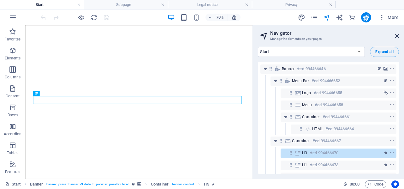
click at [396, 38] on icon at bounding box center [397, 35] width 4 height 5
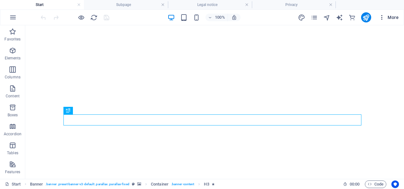
click at [382, 19] on icon "button" at bounding box center [382, 17] width 6 height 6
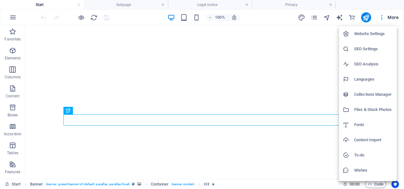
click at [377, 32] on h6 "Website Settings" at bounding box center [373, 34] width 39 height 8
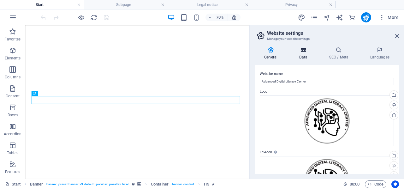
click at [309, 56] on h4 "Data" at bounding box center [305, 53] width 30 height 13
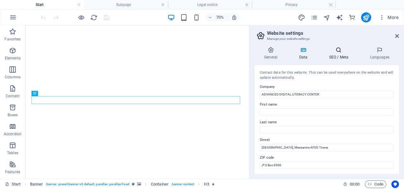
click at [327, 55] on h4 "SEO / Meta" at bounding box center [340, 53] width 41 height 13
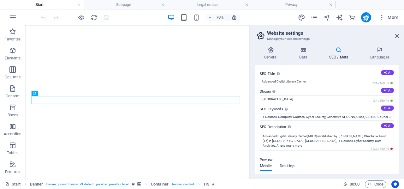
drag, startPoint x: 398, startPoint y: 84, endPoint x: 401, endPoint y: 112, distance: 28.4
click at [401, 112] on div "General Data SEO / Meta Languages Website name Advanced Digital Literacy Center…" at bounding box center [327, 110] width 154 height 137
click at [289, 167] on span "Desktop" at bounding box center [287, 166] width 15 height 9
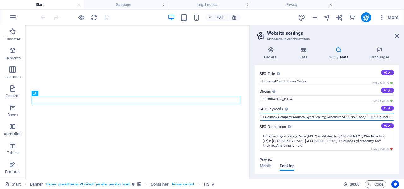
click at [278, 117] on input "IT Courses, Computer Courses, Cyber Security, Generative AI, CCNA, Cisco, CEH,E…" at bounding box center [327, 117] width 134 height 8
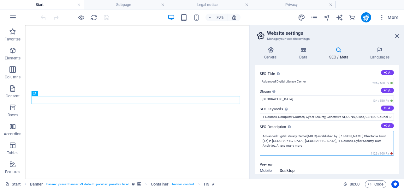
click at [293, 141] on textarea "Advanced Digital Literacy Center(ADLC) established by [PERSON_NAME] Charitable …" at bounding box center [327, 143] width 134 height 25
click at [342, 141] on textarea "Advanced Digital Literacy Center(ADLC) established by Punjani Charitable Trust …" at bounding box center [327, 143] width 134 height 25
click at [389, 141] on textarea "Advanced Digital Literacy Center(ADLC) established by Punjani Charitable Trust …" at bounding box center [327, 143] width 134 height 25
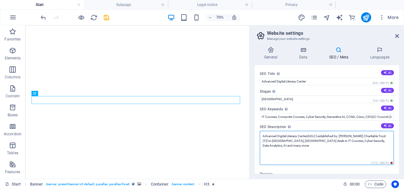
paste textarea "XYZ Training Institute in Dar-es-Salaam offers hands-on courses in digital skil…"
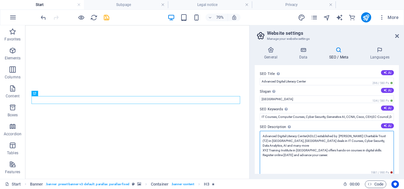
click at [295, 142] on textarea "Advanced Digital Literacy Center(ADLC) established by Punjani Charitable Trust …" at bounding box center [327, 153] width 134 height 44
click at [318, 141] on textarea "Advanced Digital Literacy Center(ADLC) established by Punjani Charitable Trust …" at bounding box center [327, 153] width 134 height 44
drag, startPoint x: 374, startPoint y: 143, endPoint x: 264, endPoint y: 147, distance: 110.0
click at [264, 147] on textarea "Advanced Digital Literacy Center(ADLC) established by Punjani Charitable Trust …" at bounding box center [327, 153] width 134 height 44
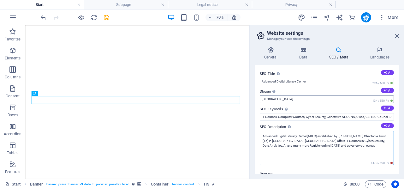
type textarea "Advanced Digital Literacy Center(ADLC) established by Punjani Charitable Trust …"
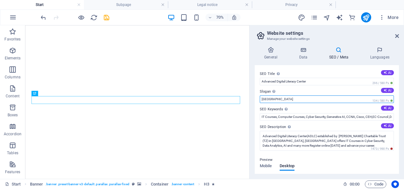
click at [333, 100] on input "[GEOGRAPHIC_DATA]" at bounding box center [327, 99] width 134 height 8
type input "D"
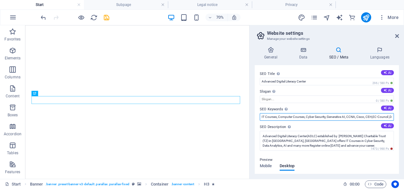
click at [333, 117] on input "IT Courses, Computer Courses, Cyber Security, Generative AI, CCNA, Cisco, CEH,E…" at bounding box center [327, 117] width 134 height 8
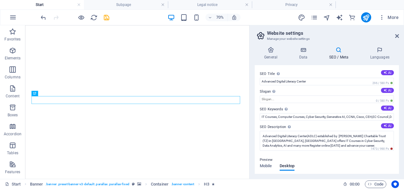
drag, startPoint x: 398, startPoint y: 93, endPoint x: 401, endPoint y: 106, distance: 14.0
click at [401, 106] on div "General Data SEO / Meta Languages Website name Advanced Digital Literacy Center…" at bounding box center [327, 110] width 154 height 137
drag, startPoint x: 393, startPoint y: 138, endPoint x: 392, endPoint y: 149, distance: 11.1
click at [392, 149] on div "SEO Title The title of your website - make it something that stands out in sear…" at bounding box center [327, 119] width 144 height 109
click at [390, 159] on div "Preview" at bounding box center [327, 160] width 134 height 8
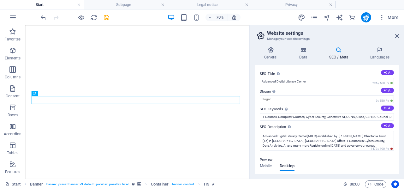
drag, startPoint x: 400, startPoint y: 101, endPoint x: 400, endPoint y: 117, distance: 15.2
click at [400, 117] on div "General Data SEO / Meta Languages Website name Advanced Digital Literacy Center…" at bounding box center [327, 110] width 154 height 137
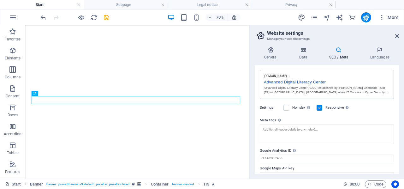
scroll to position [106, 0]
click at [97, 4] on h4 "Subpage" at bounding box center [126, 4] width 84 height 7
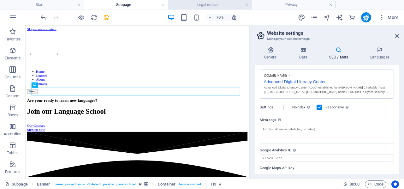
click at [183, 5] on h4 "Legal notice" at bounding box center [210, 4] width 84 height 7
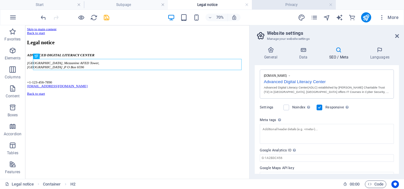
click at [265, 4] on h4 "Privacy" at bounding box center [294, 4] width 84 height 7
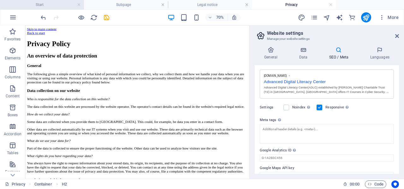
click at [62, 4] on h4 "Start" at bounding box center [42, 4] width 84 height 7
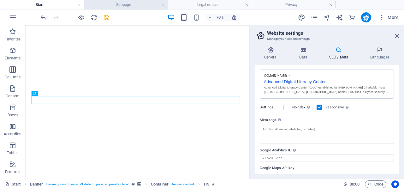
click at [145, 6] on h4 "Subpage" at bounding box center [126, 4] width 84 height 7
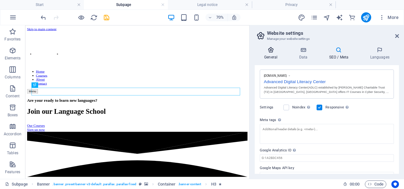
click at [273, 55] on h4 "General" at bounding box center [272, 53] width 35 height 13
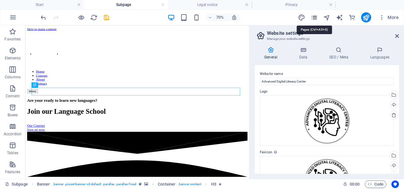
click at [315, 18] on icon "pages" at bounding box center [314, 17] width 7 height 7
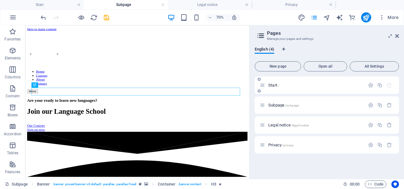
click at [299, 83] on p "Start /" at bounding box center [315, 85] width 95 height 4
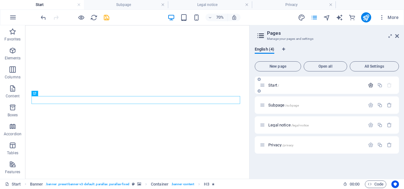
click at [369, 87] on icon "button" at bounding box center [370, 84] width 5 height 5
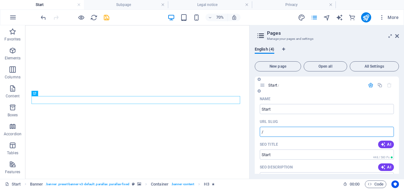
click at [300, 130] on input "/" at bounding box center [327, 132] width 134 height 10
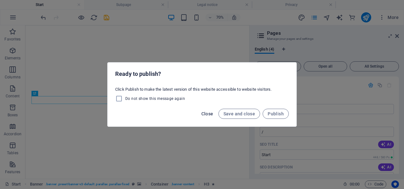
click at [206, 115] on span "Close" at bounding box center [207, 113] width 12 height 5
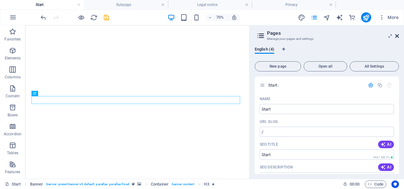
click at [399, 34] on icon at bounding box center [397, 35] width 4 height 5
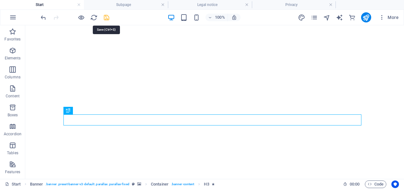
click at [109, 17] on icon "save" at bounding box center [106, 17] width 7 height 7
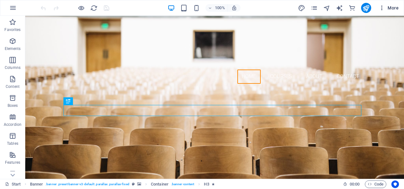
click at [395, 9] on span "More" at bounding box center [389, 8] width 20 height 6
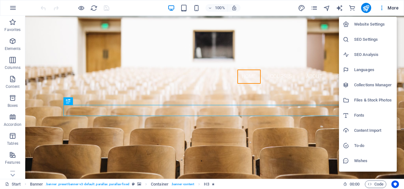
click at [384, 10] on div at bounding box center [202, 94] width 404 height 189
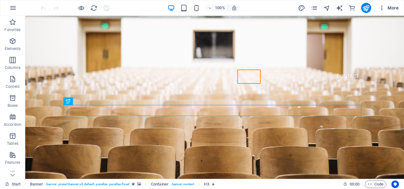
click at [381, 9] on icon "button" at bounding box center [382, 8] width 6 height 6
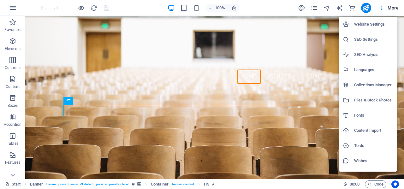
click at [395, 7] on div at bounding box center [202, 94] width 404 height 189
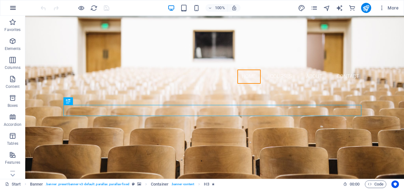
click at [9, 9] on icon "button" at bounding box center [13, 8] width 8 height 8
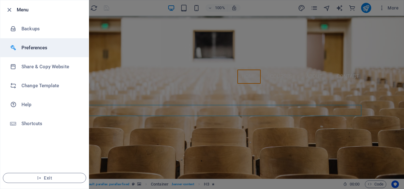
click at [33, 48] on h6 "Preferences" at bounding box center [50, 48] width 58 height 8
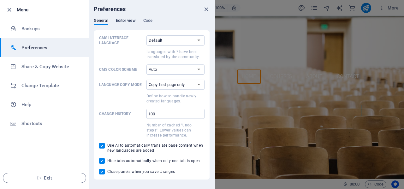
click at [126, 19] on span "Editor view" at bounding box center [126, 21] width 20 height 9
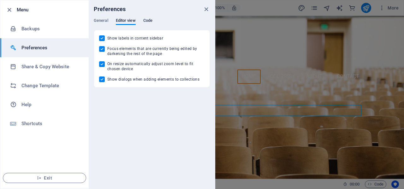
click at [144, 21] on span "Code" at bounding box center [147, 21] width 9 height 9
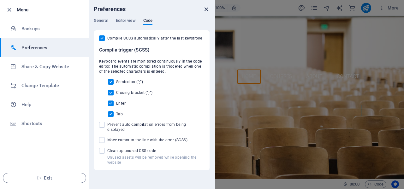
click at [204, 11] on icon "close" at bounding box center [206, 9] width 7 height 7
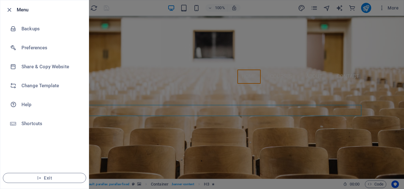
click at [247, 7] on div at bounding box center [202, 94] width 404 height 189
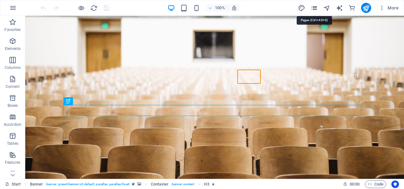
click at [316, 9] on icon "pages" at bounding box center [314, 7] width 7 height 7
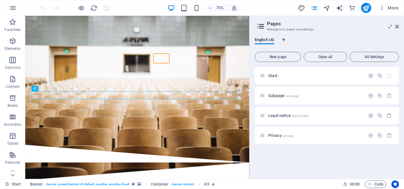
click at [398, 23] on h2 "Pages" at bounding box center [333, 24] width 132 height 6
click at [398, 25] on icon at bounding box center [397, 26] width 4 height 5
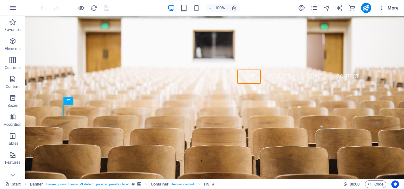
click at [391, 9] on span "More" at bounding box center [389, 8] width 20 height 6
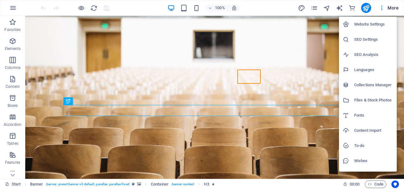
click at [364, 53] on h6 "SEO Analysis" at bounding box center [373, 55] width 39 height 8
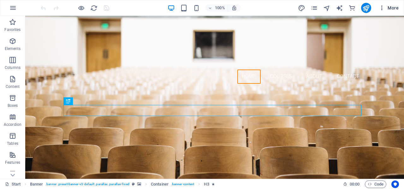
click at [393, 10] on span "More" at bounding box center [389, 8] width 20 height 6
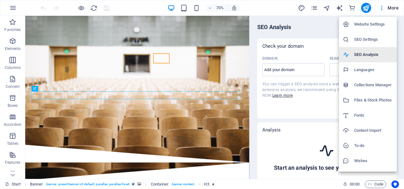
select select "[DOMAIN_NAME]"
click at [320, 20] on div at bounding box center [202, 94] width 404 height 189
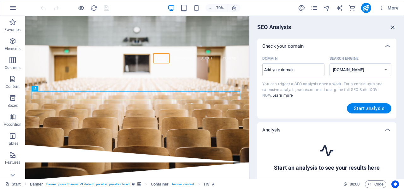
click at [393, 28] on icon "button" at bounding box center [393, 27] width 7 height 7
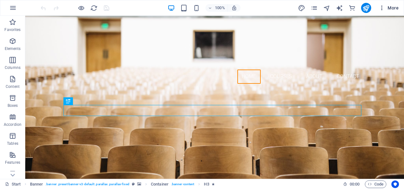
click at [389, 9] on span "More" at bounding box center [389, 8] width 20 height 6
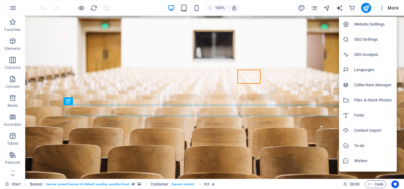
click at [370, 39] on h6 "SEO Settings" at bounding box center [373, 40] width 39 height 8
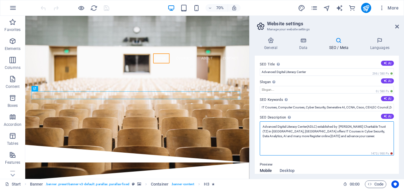
click at [343, 138] on textarea "Advanced Digital Literacy Center(ADLC) established by [PERSON_NAME] Charitable …" at bounding box center [327, 138] width 134 height 34
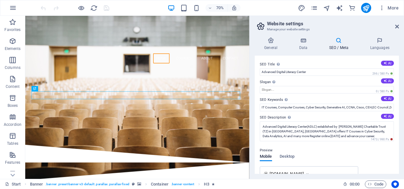
click at [339, 48] on h4 "SEO / Meta" at bounding box center [340, 43] width 41 height 13
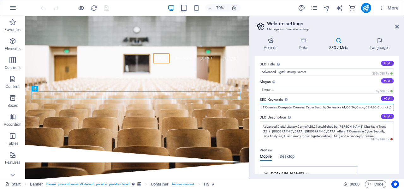
click at [277, 107] on input "IT Courses, Computer Courses, Cyber Security, Generative AI, CCNA, Cisco, CEH,E…" at bounding box center [327, 108] width 134 height 8
type input "IT Courses in [GEOGRAPHIC_DATA], Computer Courses, Cyber Security, Generative A…"
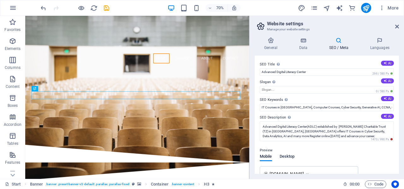
click at [287, 157] on span "Desktop" at bounding box center [287, 157] width 15 height 9
drag, startPoint x: 397, startPoint y: 100, endPoint x: 398, endPoint y: 122, distance: 22.1
click at [398, 122] on div "SEO Title The title of your website - make it something that stands out in sear…" at bounding box center [327, 115] width 144 height 118
drag, startPoint x: 398, startPoint y: 108, endPoint x: 402, endPoint y: 116, distance: 9.0
click at [402, 134] on div "General Data SEO / Meta Languages Website name Advanced Digital Literacy Center…" at bounding box center [327, 105] width 154 height 147
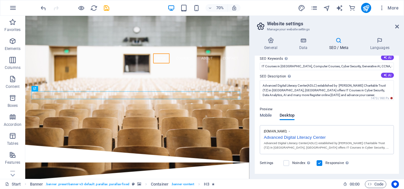
scroll to position [43, 0]
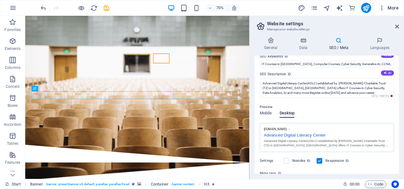
click at [381, 9] on icon "button" at bounding box center [382, 8] width 6 height 6
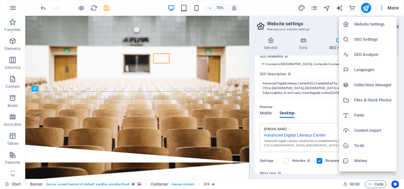
click at [378, 26] on h6 "Website Settings" at bounding box center [373, 25] width 39 height 8
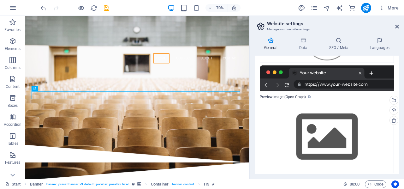
scroll to position [139, 0]
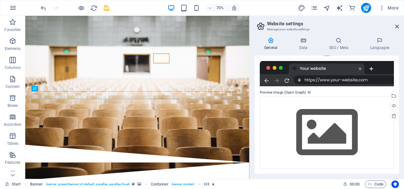
drag, startPoint x: 400, startPoint y: 140, endPoint x: 398, endPoint y: 128, distance: 11.5
click at [398, 128] on div "General Data SEO / Meta Languages Website name Advanced Digital Literacy Center…" at bounding box center [327, 105] width 154 height 147
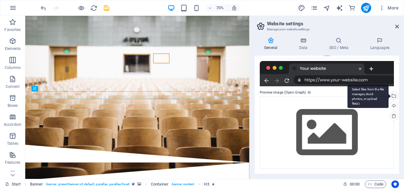
click at [389, 96] on div "Select files from the file manager, stock photos, or upload file(s)" at bounding box center [368, 96] width 41 height 24
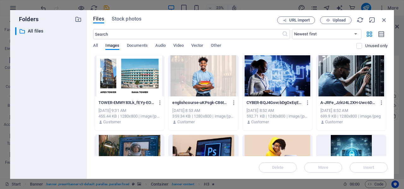
drag, startPoint x: 388, startPoint y: 71, endPoint x: 388, endPoint y: 89, distance: 18.0
click at [388, 89] on div "Files Stock photos URL import Upload ​ Newest first Oldest first Name (A-Z) Nam…" at bounding box center [240, 94] width 307 height 169
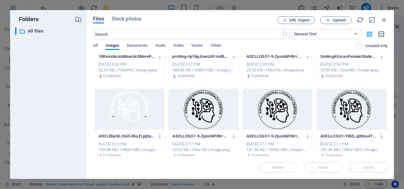
scroll to position [293, 0]
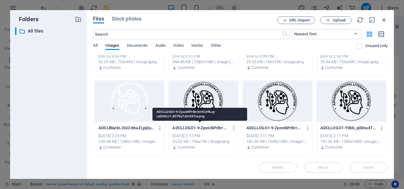
click at [204, 130] on p "ADCLLOGO1-9-Zposl6PrBrrAhfGyHkJg-vyDA6zv1_K37Ny1zUrG3Cw.png" at bounding box center [200, 128] width 56 height 6
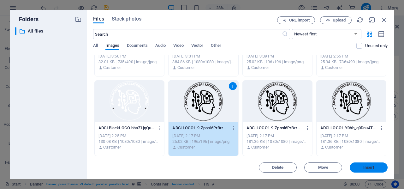
click at [373, 166] on span "Insert" at bounding box center [368, 167] width 11 height 4
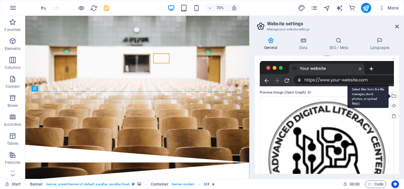
click at [392, 97] on div "Select files from the file manager, stock photos, or upload file(s)" at bounding box center [393, 96] width 9 height 9
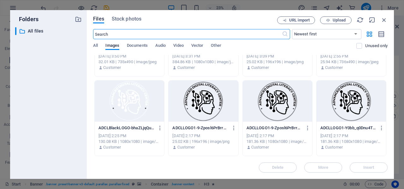
click at [207, 109] on div at bounding box center [203, 101] width 69 height 41
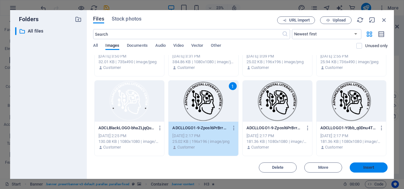
click at [363, 168] on span "Insert" at bounding box center [368, 167] width 33 height 4
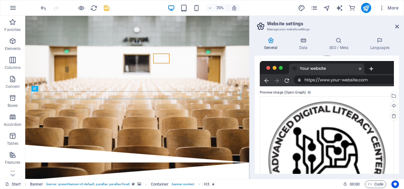
drag, startPoint x: 400, startPoint y: 130, endPoint x: 401, endPoint y: 144, distance: 14.0
click at [401, 155] on div "General Data SEO / Meta Languages Website name Advanced Digital Literacy Center…" at bounding box center [327, 105] width 154 height 147
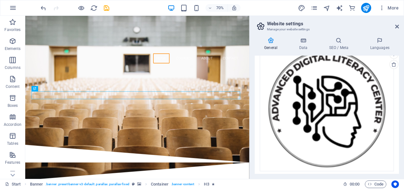
scroll to position [192, 0]
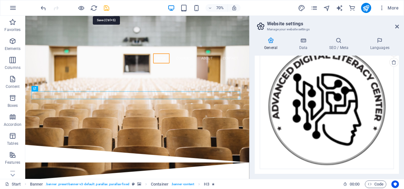
click at [106, 9] on icon "save" at bounding box center [106, 7] width 7 height 7
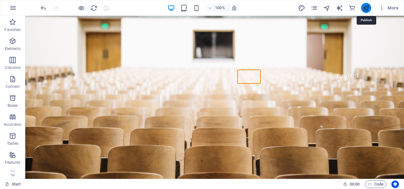
click at [369, 8] on icon "publish" at bounding box center [366, 7] width 7 height 7
